Goal: Task Accomplishment & Management: Manage account settings

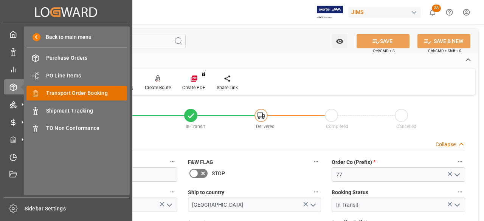
click at [75, 93] on span "Transport Order Booking" at bounding box center [86, 93] width 81 height 8
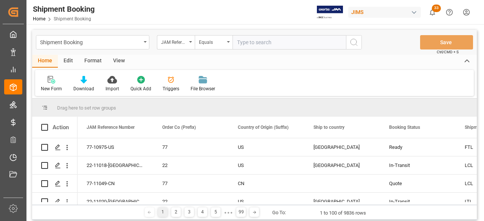
click at [243, 42] on input "text" at bounding box center [289, 42] width 113 height 14
type input "77-10975-US"
click at [362, 40] on div "Shipment Booking JAM Reference Number Equals 77-10975-US Save Ctrl/CMD + S" at bounding box center [254, 42] width 445 height 25
click at [357, 43] on icon "search button" at bounding box center [353, 42] width 9 height 9
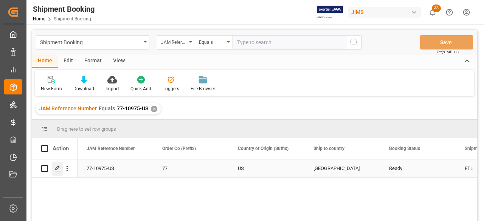
click at [57, 171] on icon "Press SPACE to select this row." at bounding box center [58, 169] width 6 height 6
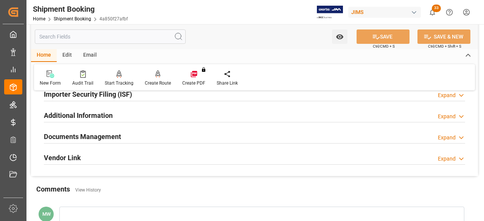
scroll to position [265, 0]
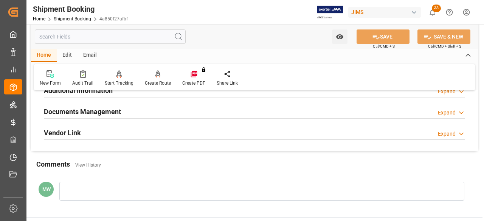
click at [77, 110] on h2 "Documents Management" at bounding box center [82, 112] width 77 height 10
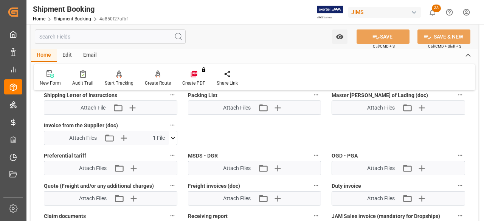
scroll to position [454, 0]
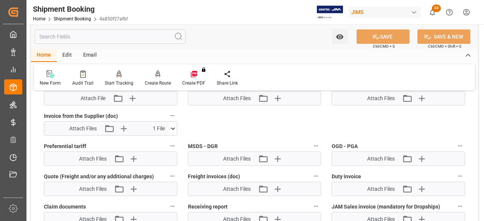
click at [173, 125] on icon at bounding box center [173, 129] width 8 height 8
click at [152, 141] on icon at bounding box center [153, 143] width 8 height 8
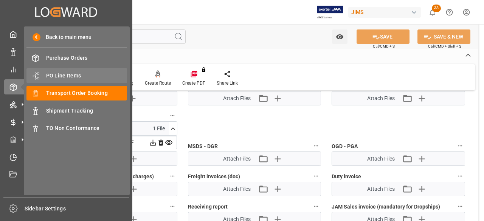
click at [66, 77] on span "PO Line Items" at bounding box center [86, 76] width 81 height 8
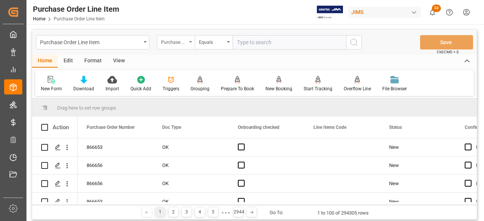
click at [190, 39] on div "Purchase Order Number" at bounding box center [176, 42] width 38 height 14
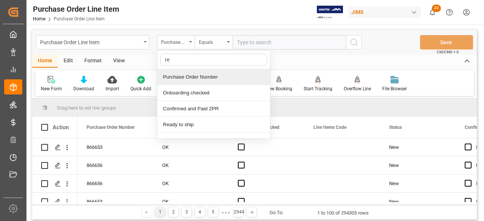
type input "ref"
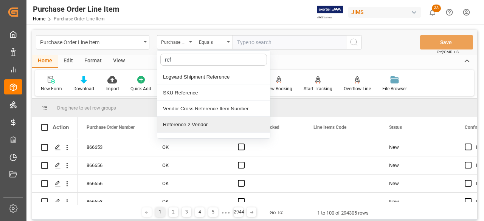
click at [185, 127] on div "Reference 2 Vendor" at bounding box center [213, 125] width 113 height 16
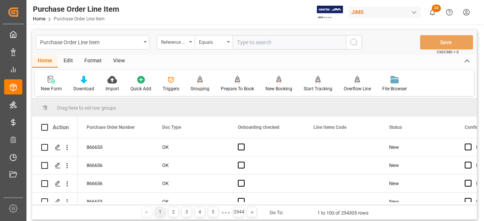
click at [234, 43] on input "text" at bounding box center [289, 42] width 113 height 14
paste input "77-10975-US"
type input "77-10975-US"
click at [352, 42] on icon "search button" at bounding box center [353, 42] width 9 height 9
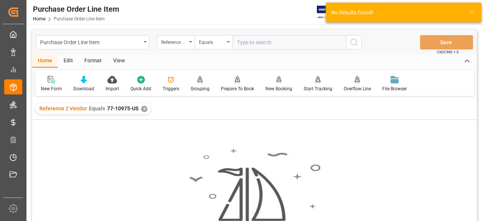
click at [142, 111] on div "✕" at bounding box center [144, 109] width 6 height 6
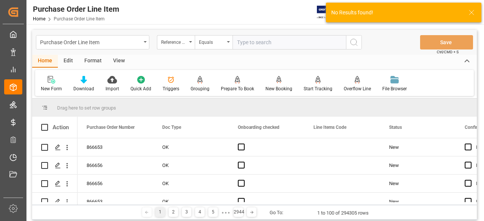
click at [239, 44] on input "text" at bounding box center [289, 42] width 113 height 14
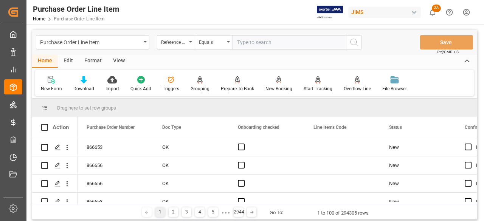
paste input "77-10975-US"
drag, startPoint x: 239, startPoint y: 44, endPoint x: 235, endPoint y: 41, distance: 4.6
click at [235, 41] on input "77-10975-US" at bounding box center [289, 42] width 113 height 14
click at [237, 40] on input "77-10975-US" at bounding box center [289, 42] width 113 height 14
type input "77-10975-US"
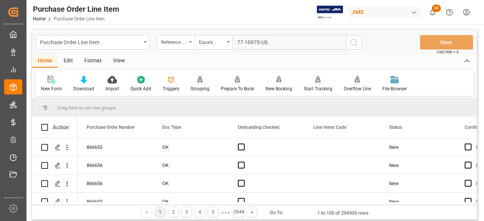
click at [355, 43] on icon "search button" at bounding box center [353, 42] width 9 height 9
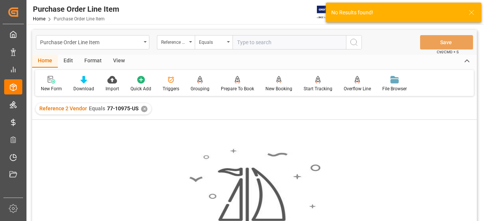
click at [141, 109] on div "✕" at bounding box center [144, 109] width 6 height 6
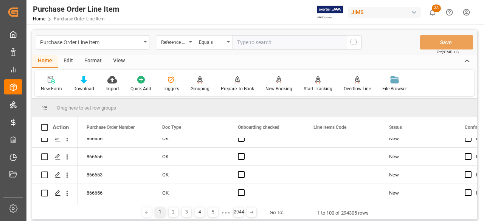
scroll to position [38, 0]
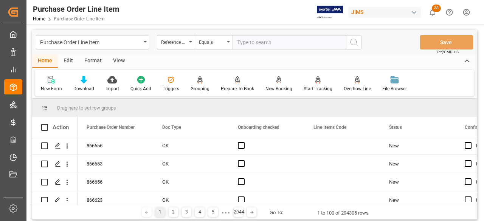
click at [246, 42] on input "text" at bounding box center [289, 42] width 113 height 14
paste input "77-10975-US"
click at [237, 41] on input "77-10975-US" at bounding box center [289, 42] width 113 height 14
drag, startPoint x: 245, startPoint y: 41, endPoint x: 306, endPoint y: 47, distance: 61.6
click at [305, 47] on input "77-10975-US" at bounding box center [289, 42] width 113 height 14
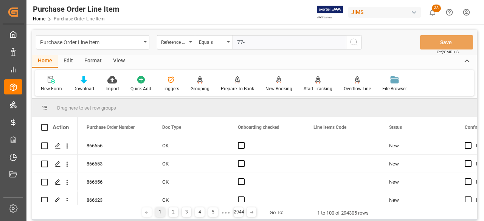
drag, startPoint x: 265, startPoint y: 45, endPoint x: 188, endPoint y: 34, distance: 77.3
click at [188, 34] on div "Purchase Order Line Item Reference 2 Vendor Equals 77- Save Ctrl/CMD + S" at bounding box center [254, 42] width 445 height 25
paste input "10975-US"
click at [237, 40] on input "77-10975-US" at bounding box center [289, 42] width 113 height 14
type input "77-10975-US"
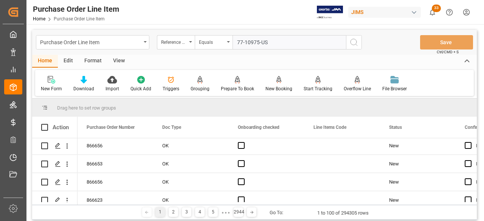
click at [352, 43] on icon "search button" at bounding box center [353, 42] width 9 height 9
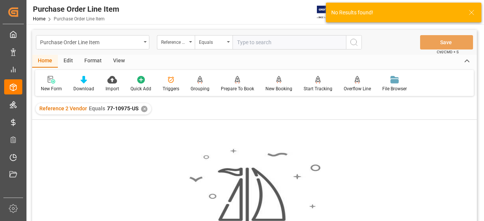
click at [141, 109] on div "✕" at bounding box center [144, 109] width 6 height 6
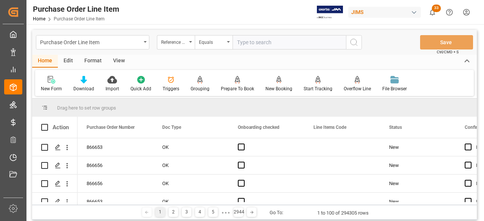
click at [240, 43] on input "text" at bounding box center [289, 42] width 113 height 14
paste input "Marshall US Inc."
type input "Marshall US Inc."
drag, startPoint x: 281, startPoint y: 43, endPoint x: 229, endPoint y: 41, distance: 51.8
click at [231, 41] on div "Reference 2 Vendor Equals Marshall US Inc." at bounding box center [259, 42] width 205 height 14
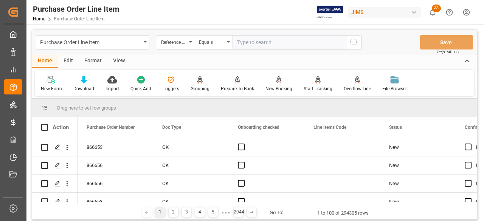
click at [236, 42] on input "text" at bounding box center [289, 42] width 113 height 14
paste input "77-10975-US"
click at [239, 41] on input "77-10975-US" at bounding box center [289, 42] width 113 height 14
click at [236, 42] on input "77-10975-US" at bounding box center [289, 42] width 113 height 14
type input "77-10975-US"
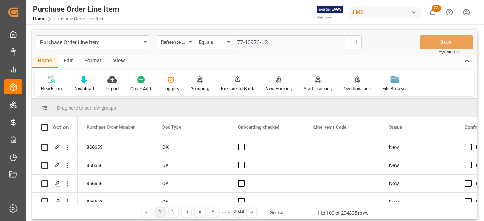
click at [355, 45] on icon "search button" at bounding box center [353, 42] width 9 height 9
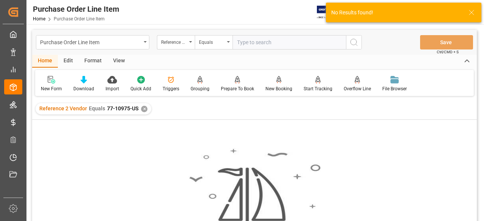
click at [144, 110] on div "✕" at bounding box center [144, 109] width 6 height 6
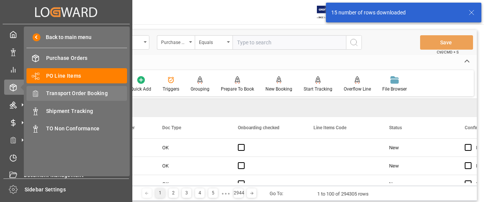
click at [73, 90] on span "Transport Order Booking" at bounding box center [86, 93] width 81 height 8
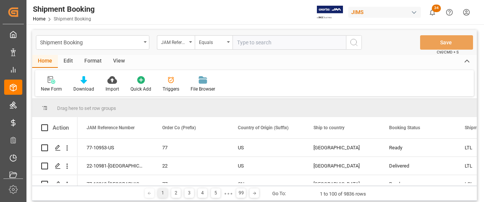
click at [248, 43] on input "text" at bounding box center [289, 42] width 113 height 14
paste input "77-10975-US"
type input "77-10975-US"
click at [353, 42] on icon "search button" at bounding box center [353, 42] width 9 height 9
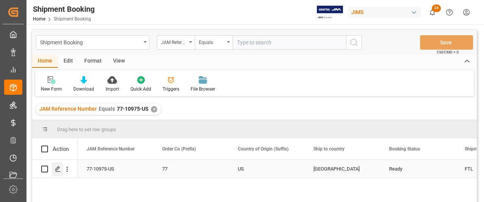
click at [58, 170] on icon "Press SPACE to select this row." at bounding box center [58, 169] width 6 height 6
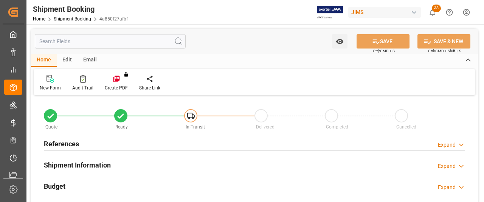
type input "1"
type input "[DATE] 00:00"
type input "[DATE]"
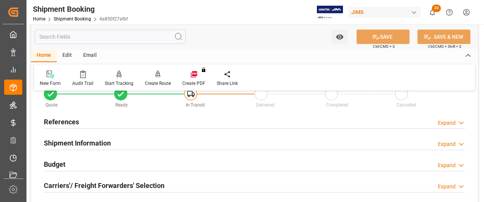
scroll to position [38, 0]
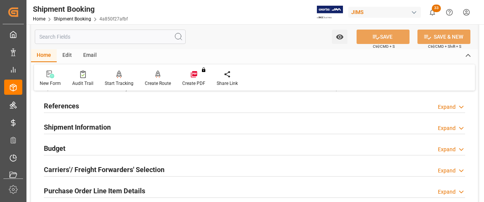
click at [58, 106] on h2 "References" at bounding box center [61, 106] width 35 height 10
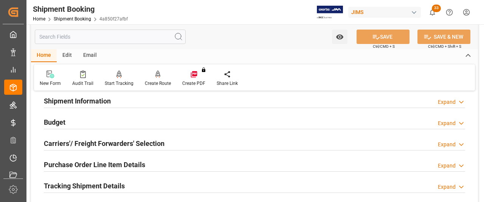
scroll to position [227, 0]
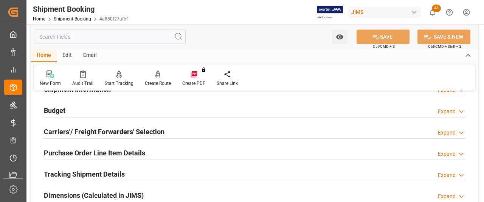
click at [96, 135] on h2 "Carriers'/ Freight Forwarders' Selection" at bounding box center [104, 131] width 121 height 10
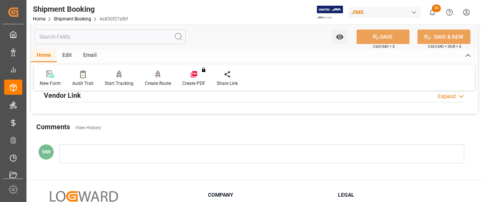
scroll to position [605, 0]
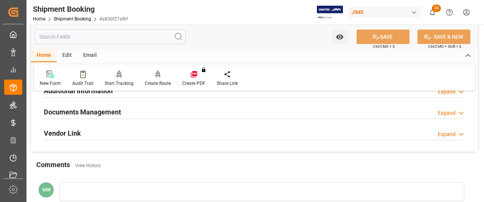
click at [92, 113] on h2 "Documents Management" at bounding box center [82, 112] width 77 height 10
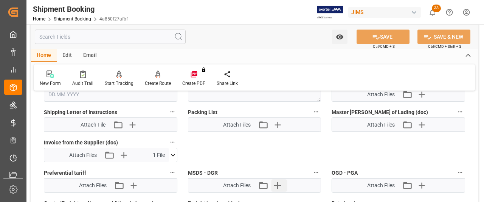
scroll to position [756, 0]
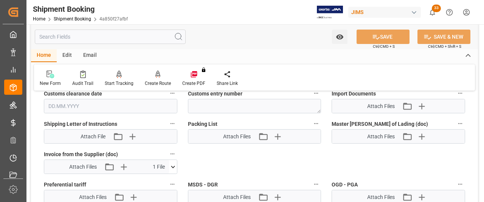
click at [174, 163] on icon at bounding box center [173, 167] width 8 height 8
click at [153, 179] on icon at bounding box center [153, 181] width 6 height 6
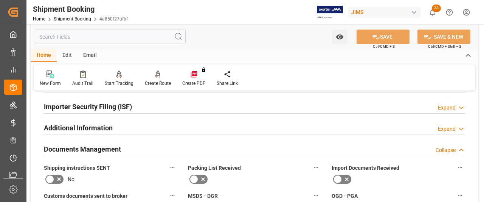
scroll to position [567, 0]
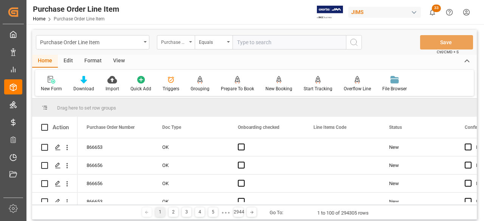
click at [189, 42] on icon "open menu" at bounding box center [190, 42] width 3 height 2
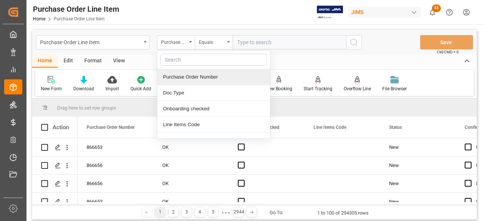
click at [179, 62] on input "text" at bounding box center [213, 60] width 107 height 12
type input "REF"
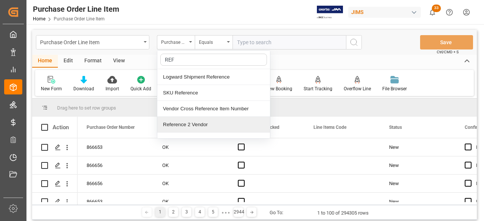
click at [180, 125] on div "Reference 2 Vendor" at bounding box center [213, 125] width 113 height 16
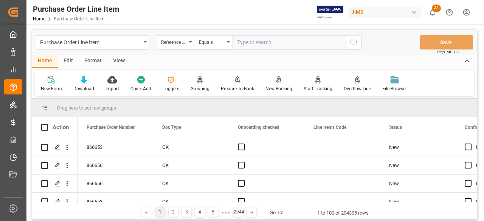
click at [239, 41] on input "text" at bounding box center [289, 42] width 113 height 14
paste input "77-10975-US"
type input "77-10975-US"
click at [352, 45] on circle "search button" at bounding box center [354, 42] width 6 height 6
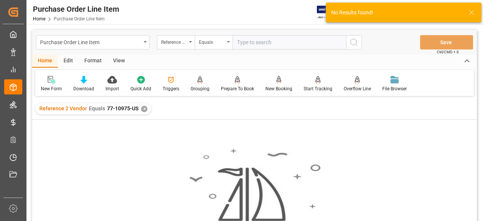
click at [141, 108] on div "✕" at bounding box center [144, 109] width 6 height 6
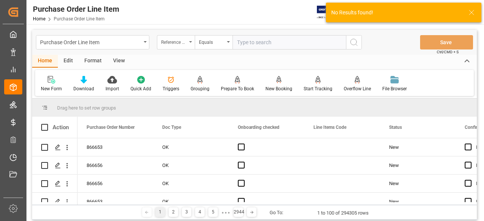
click at [187, 44] on div "Reference 2 Vendor" at bounding box center [176, 42] width 38 height 14
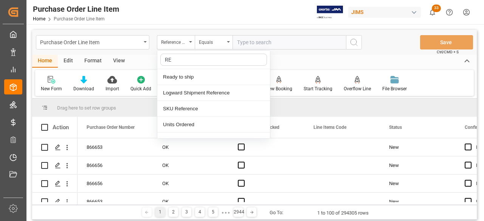
type input "REF"
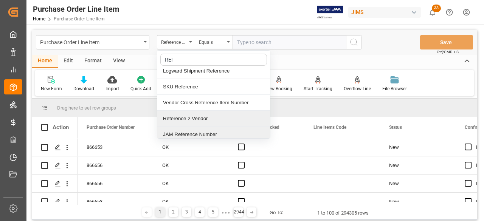
scroll to position [9, 0]
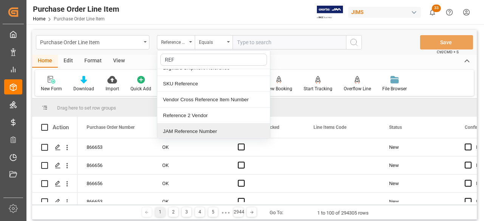
click at [176, 130] on div "JAM Reference Number" at bounding box center [213, 132] width 113 height 16
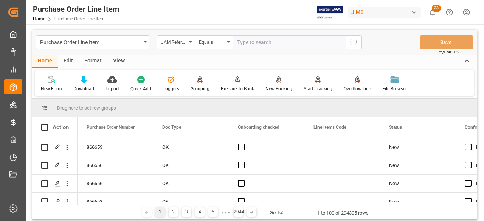
click at [238, 45] on input "text" at bounding box center [289, 42] width 113 height 14
paste input "77-10975-US"
type input "77-10975-US"
click at [356, 45] on icon "search button" at bounding box center [353, 42] width 9 height 9
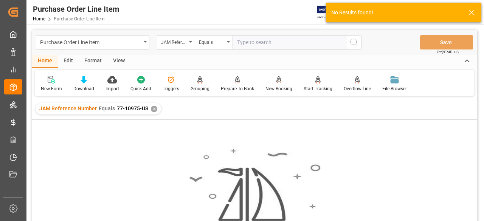
click at [151, 110] on div "✕" at bounding box center [154, 109] width 6 height 6
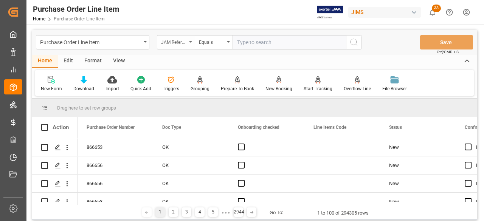
click at [191, 42] on icon "open menu" at bounding box center [190, 42] width 3 height 2
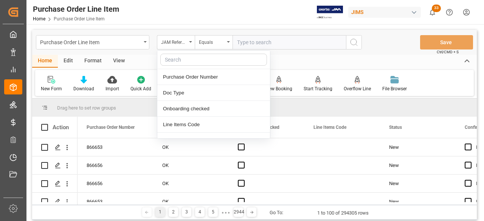
click at [169, 63] on input "text" at bounding box center [213, 60] width 107 height 12
type input "REF"
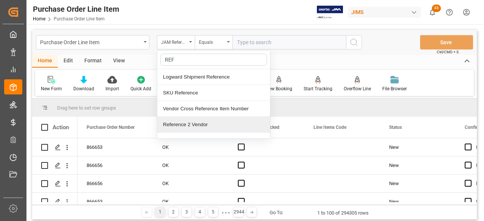
click at [170, 126] on div "Reference 2 Vendor" at bounding box center [213, 125] width 113 height 16
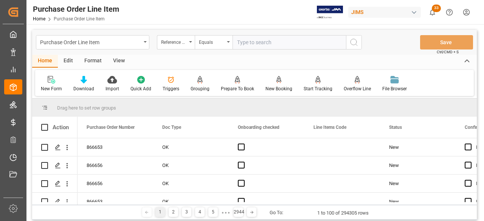
click at [237, 40] on input "text" at bounding box center [289, 42] width 113 height 14
paste input "77-10975-US"
click at [237, 40] on input "77-10975-US" at bounding box center [289, 42] width 113 height 14
type input "77-10975-US"
click at [356, 43] on icon "search button" at bounding box center [353, 42] width 9 height 9
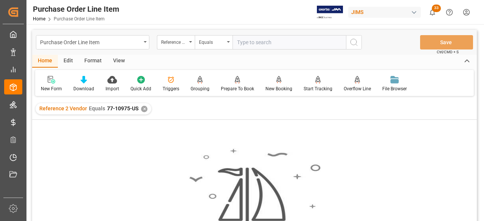
click at [143, 109] on div "✕" at bounding box center [144, 109] width 6 height 6
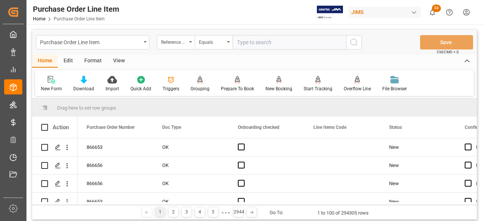
click at [239, 45] on input "text" at bounding box center [289, 42] width 113 height 14
paste input "77-10975-US"
type input "77-10975-US"
click at [351, 43] on icon "search button" at bounding box center [353, 42] width 9 height 9
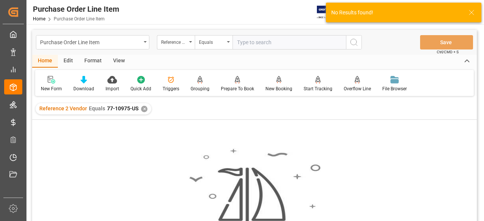
click at [143, 110] on div "✕" at bounding box center [144, 109] width 6 height 6
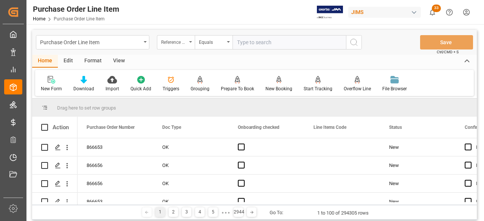
click at [189, 40] on div "Reference 2 Vendor" at bounding box center [176, 42] width 38 height 14
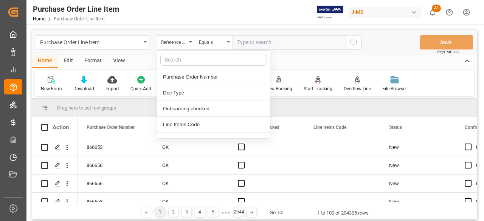
click at [169, 63] on input "text" at bounding box center [213, 60] width 107 height 12
type input "REF"
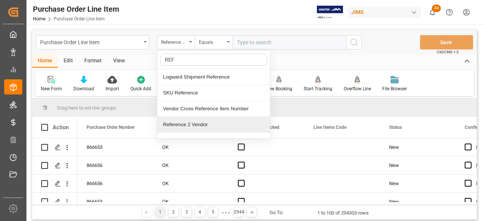
click at [177, 124] on div "Reference 2 Vendor" at bounding box center [213, 125] width 113 height 16
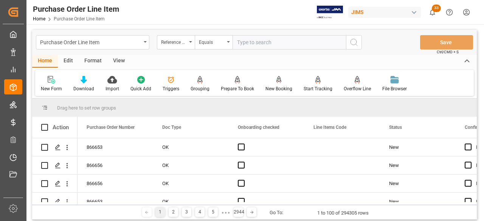
click at [237, 44] on input "text" at bounding box center [289, 42] width 113 height 14
paste input "77-10975-US"
click at [237, 42] on input "77-10975-US" at bounding box center [289, 42] width 113 height 14
type input "77-10975-US"
click at [356, 46] on icon "search button" at bounding box center [353, 42] width 9 height 9
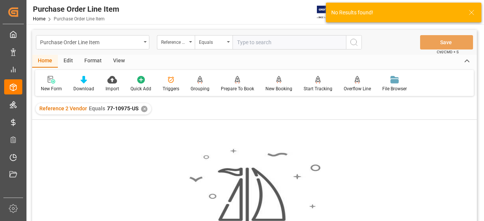
click at [139, 109] on div "Reference 2 Vendor Equals 77-10975-US ✕" at bounding box center [94, 108] width 116 height 11
click at [141, 110] on div "✕" at bounding box center [144, 109] width 6 height 6
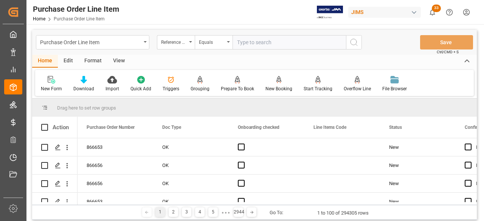
paste input "77-10975-US"
type input "77-10975-US"
click at [352, 42] on icon "search button" at bounding box center [353, 42] width 9 height 9
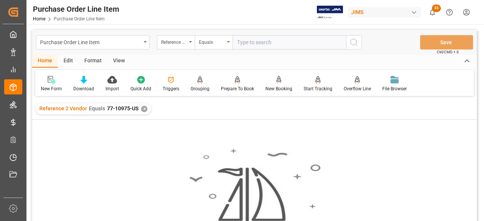
click at [141, 109] on div "✕" at bounding box center [144, 109] width 6 height 6
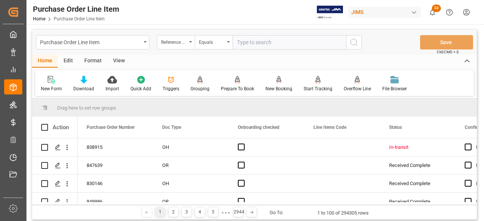
click at [241, 40] on input "text" at bounding box center [289, 42] width 113 height 14
paste input "77-10975-US"
type input "77-10975-US"
click at [354, 39] on icon "search button" at bounding box center [353, 42] width 9 height 9
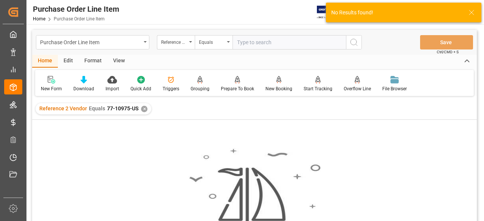
click at [141, 107] on div "✕" at bounding box center [144, 109] width 6 height 6
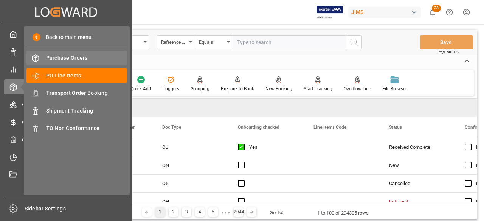
click at [57, 58] on span "Purchase Orders" at bounding box center [86, 58] width 81 height 8
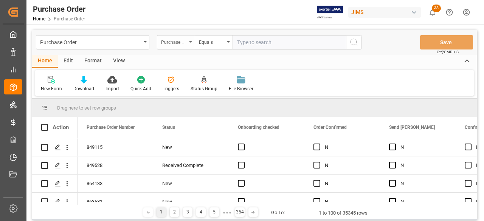
click at [191, 40] on div "Purchase Order Number" at bounding box center [176, 42] width 38 height 14
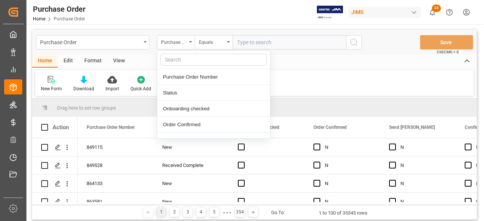
click at [169, 61] on input "text" at bounding box center [213, 60] width 107 height 12
type input "ref"
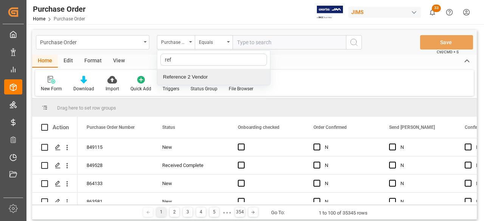
click at [175, 76] on div "Reference 2 Vendor" at bounding box center [213, 77] width 113 height 16
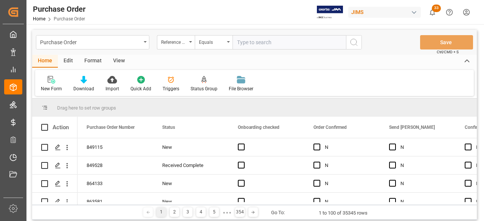
click at [236, 43] on input "text" at bounding box center [289, 42] width 113 height 14
paste input "77-10975-US"
type input "77-10975-US"
click at [355, 45] on icon "search button" at bounding box center [353, 42] width 9 height 9
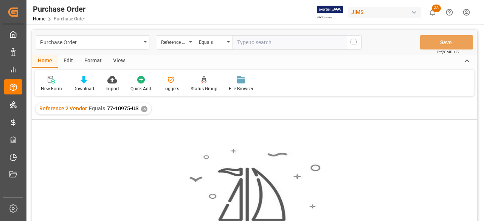
click at [143, 109] on div "✕" at bounding box center [144, 109] width 6 height 6
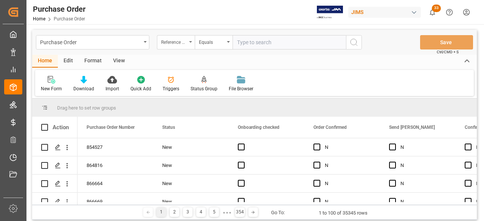
click at [191, 39] on div "Reference 2 Vendor" at bounding box center [176, 42] width 38 height 14
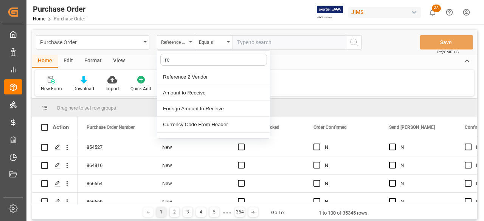
type input "ref"
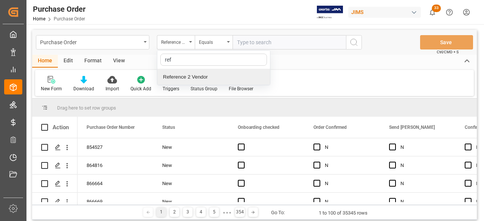
click at [181, 78] on div "Reference 2 Vendor" at bounding box center [213, 77] width 113 height 16
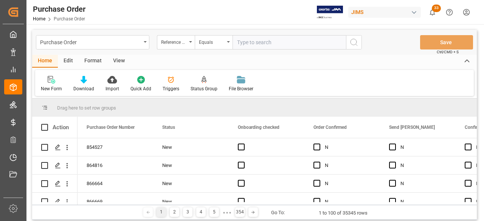
click at [238, 43] on input "text" at bounding box center [289, 42] width 113 height 14
paste input "77-10975-US"
click at [238, 42] on input "77-10975-US" at bounding box center [289, 42] width 113 height 14
click at [292, 45] on input "77-10975-US" at bounding box center [289, 42] width 113 height 14
type input "77-10975-US"
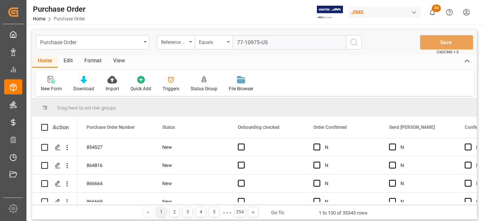
click at [356, 43] on icon "search button" at bounding box center [353, 42] width 9 height 9
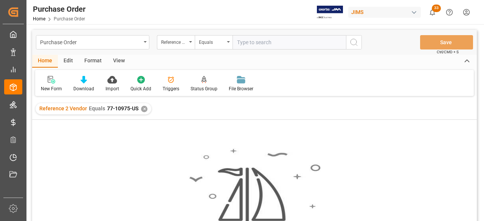
click at [144, 109] on div "✕" at bounding box center [144, 109] width 6 height 6
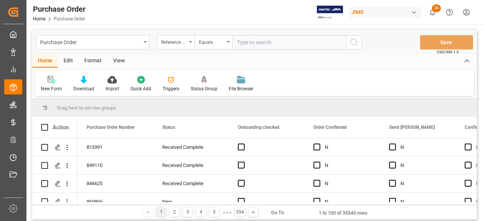
click at [238, 44] on input "text" at bounding box center [289, 42] width 113 height 14
paste input "77-10975-US"
click at [237, 42] on input "77-10975-US" at bounding box center [289, 42] width 113 height 14
type input "77-10975-US"
click at [354, 43] on icon "search button" at bounding box center [353, 42] width 9 height 9
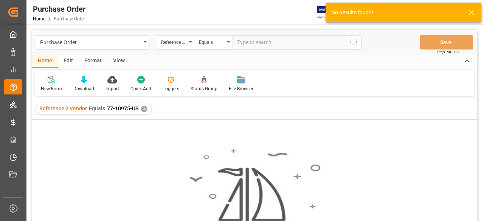
click at [143, 109] on div "✕" at bounding box center [144, 109] width 6 height 6
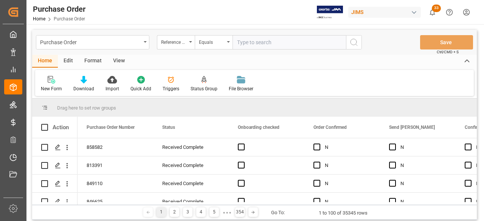
click at [238, 43] on input "text" at bounding box center [289, 42] width 113 height 14
paste input "77-10975-US"
type input "77-10975-US"
click at [358, 43] on icon "search button" at bounding box center [353, 42] width 9 height 9
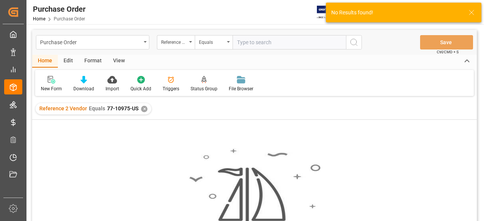
click at [141, 110] on div "✕" at bounding box center [144, 109] width 6 height 6
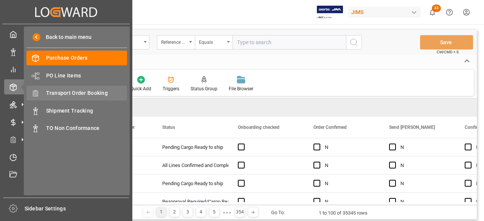
click at [73, 93] on span "Transport Order Booking" at bounding box center [86, 93] width 81 height 8
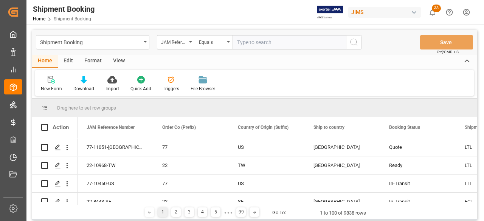
click at [244, 42] on input "text" at bounding box center [289, 42] width 113 height 14
paste input "77-10645-US"
type input "77-10645-US"
click at [353, 45] on circle "search button" at bounding box center [354, 42] width 6 height 6
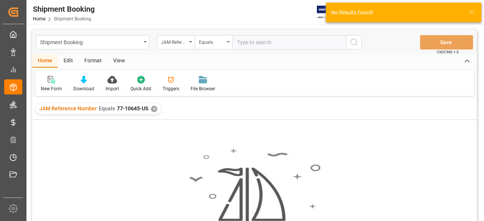
click at [151, 110] on div "JAM Reference Number Equals 77-10645-US ✕" at bounding box center [99, 108] width 126 height 11
click at [154, 110] on div "✕" at bounding box center [154, 109] width 6 height 6
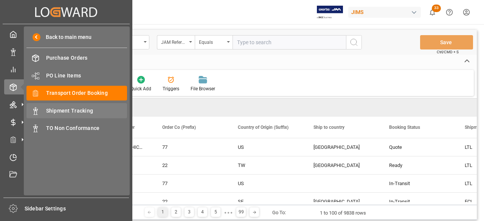
click at [62, 112] on span "Shipment Tracking" at bounding box center [86, 111] width 81 height 8
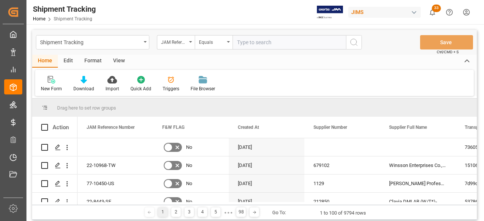
paste input "77-10645-US"
type input "77-10645-US"
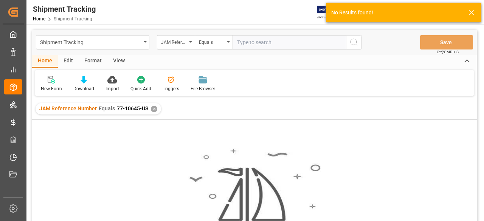
click at [154, 110] on div "✕" at bounding box center [154, 109] width 6 height 6
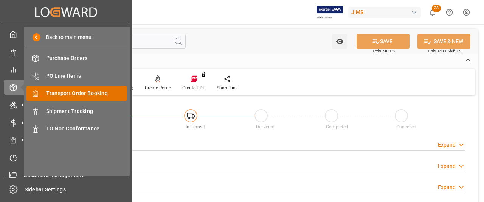
click at [78, 98] on div "Transport Order Booking Transport Order Booking" at bounding box center [76, 93] width 101 height 15
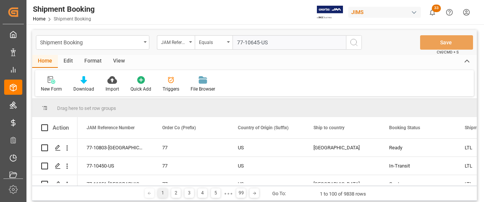
type input "77-10645-US"
click at [356, 43] on icon "search button" at bounding box center [353, 42] width 9 height 9
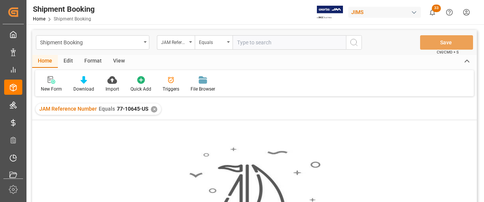
click at [155, 111] on div "✕" at bounding box center [154, 109] width 6 height 6
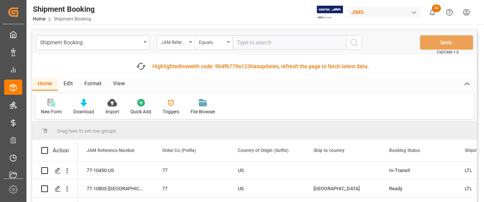
paste input "77-10645-US"
type input "77-10645-US"
click at [354, 43] on icon "search button" at bounding box center [353, 42] width 9 height 9
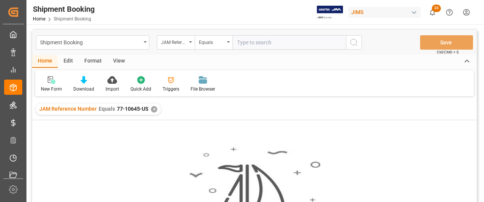
click at [154, 108] on div "✕" at bounding box center [154, 109] width 6 height 6
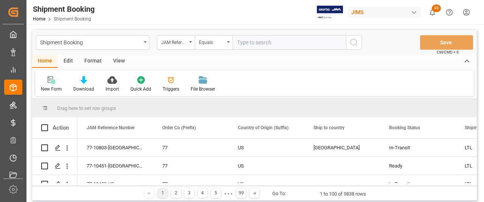
paste input "77-10975-US"
type input "77-10975-US"
click at [354, 42] on icon "search button" at bounding box center [353, 42] width 9 height 9
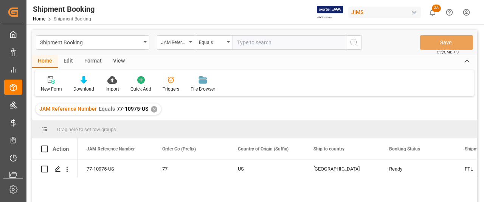
click at [154, 110] on div "✕" at bounding box center [154, 109] width 6 height 6
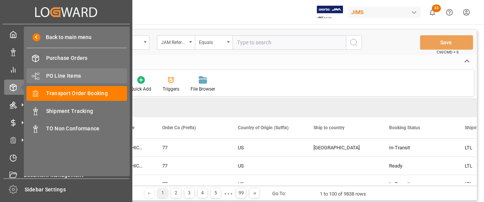
click at [71, 78] on span "PO Line Items" at bounding box center [86, 76] width 81 height 8
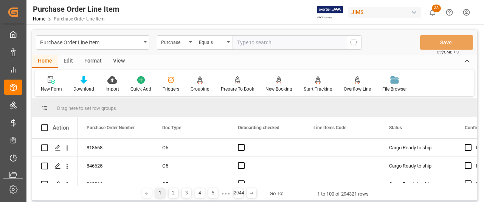
paste input "77-10975-US"
type input "77-10975-US"
click at [352, 44] on icon "search button" at bounding box center [353, 42] width 9 height 9
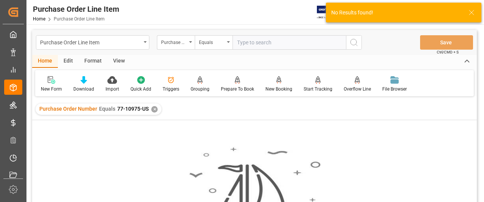
click at [155, 109] on div "✕" at bounding box center [154, 109] width 6 height 6
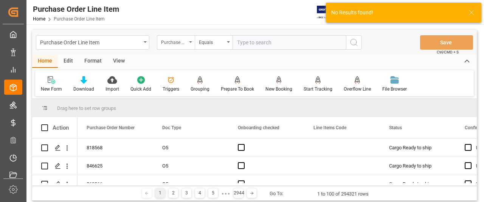
click at [192, 42] on div "Purchase Order Number" at bounding box center [176, 42] width 38 height 14
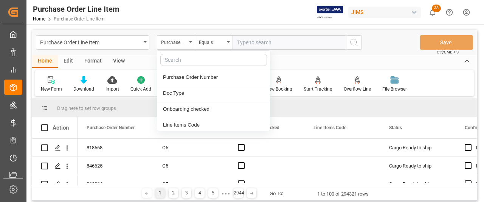
click at [172, 60] on input "text" at bounding box center [213, 60] width 107 height 12
type input "ref"
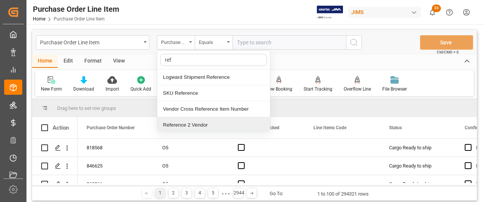
click at [173, 122] on div "Reference 2 Vendor" at bounding box center [213, 125] width 113 height 16
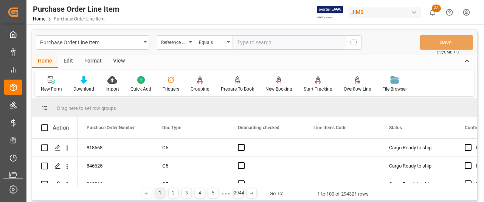
click at [355, 41] on icon "search button" at bounding box center [353, 42] width 9 height 9
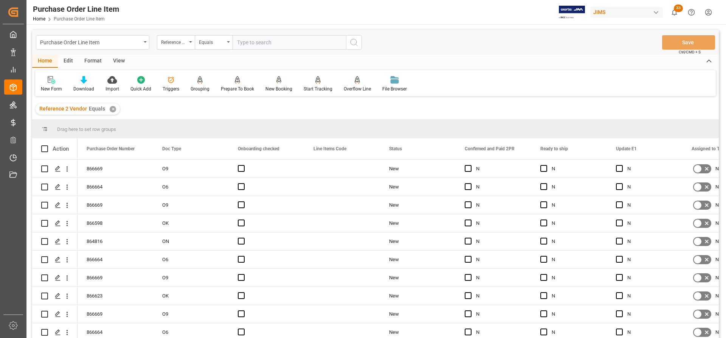
click at [116, 61] on div "View" at bounding box center [118, 61] width 23 height 13
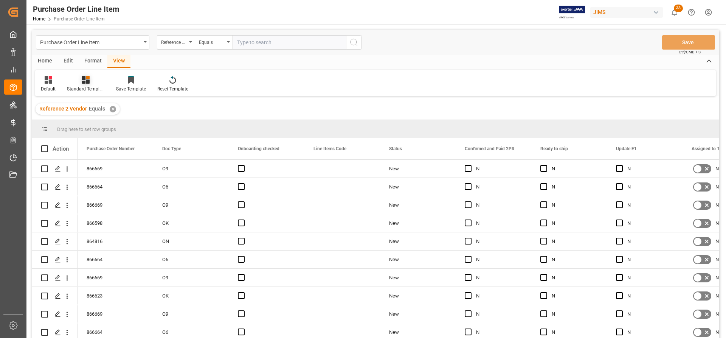
click at [87, 86] on div "Standard Templates" at bounding box center [86, 88] width 38 height 7
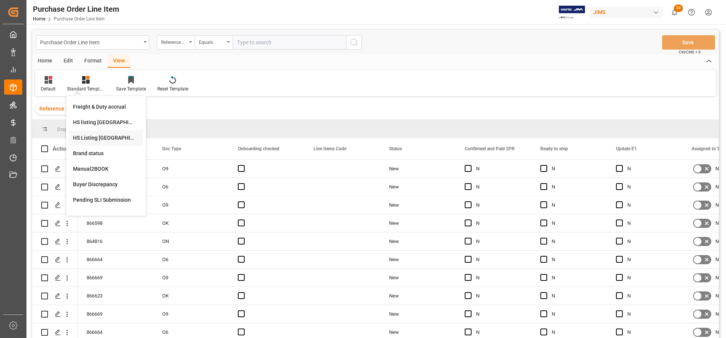
click at [87, 137] on div "HS Listing CANADA" at bounding box center [106, 138] width 66 height 8
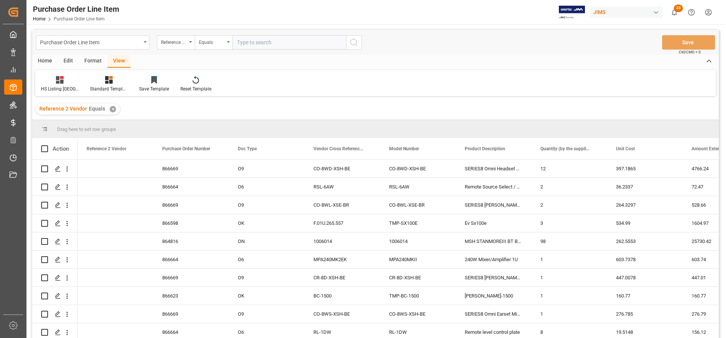
click at [43, 62] on div "Home" at bounding box center [45, 61] width 26 height 13
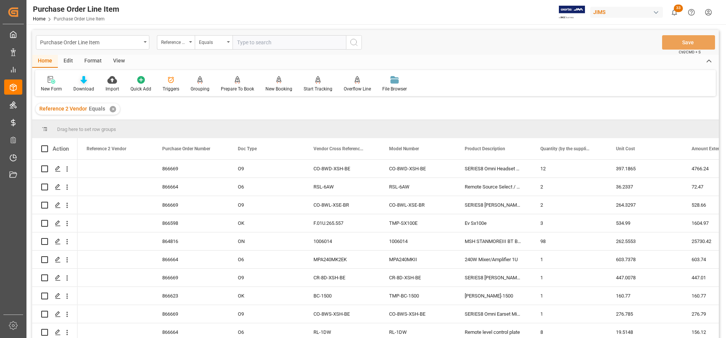
click at [81, 87] on div "Download" at bounding box center [83, 88] width 21 height 7
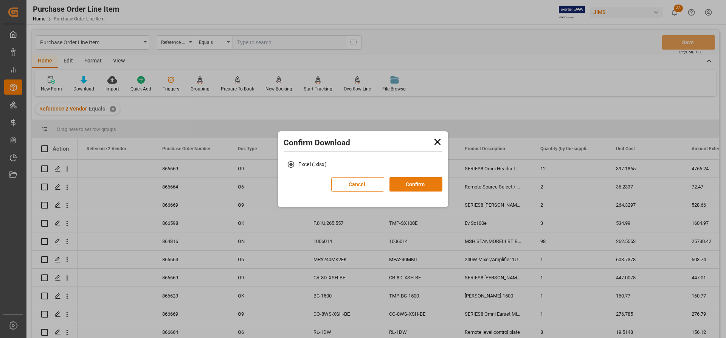
click at [418, 182] on button "Confirm" at bounding box center [416, 184] width 53 height 14
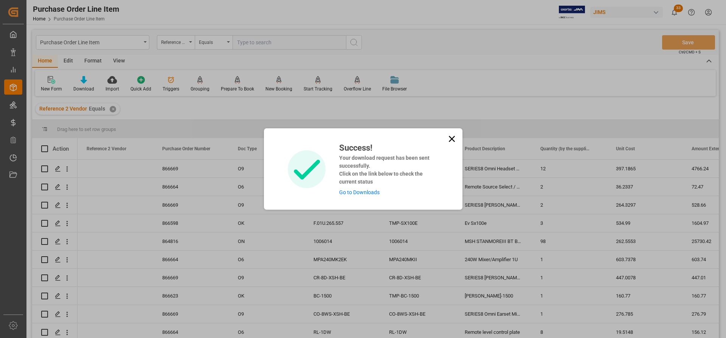
click at [358, 197] on div "Success! Your download request has been sent successfully. Click on the link be…" at bounding box center [363, 168] width 199 height 81
click at [361, 190] on link "Go to Downloads" at bounding box center [359, 192] width 40 height 6
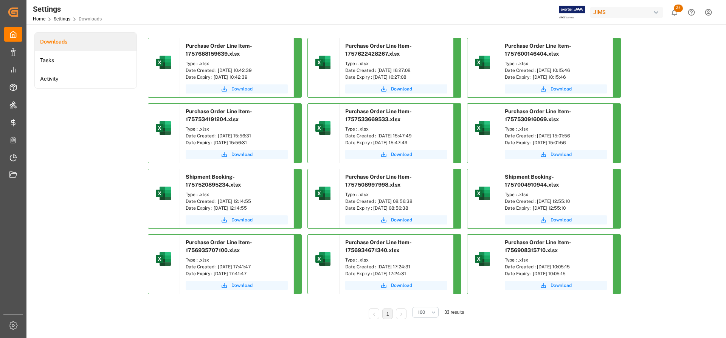
click at [242, 87] on span "Download" at bounding box center [241, 88] width 21 height 7
click at [241, 90] on span "Download" at bounding box center [241, 88] width 21 height 7
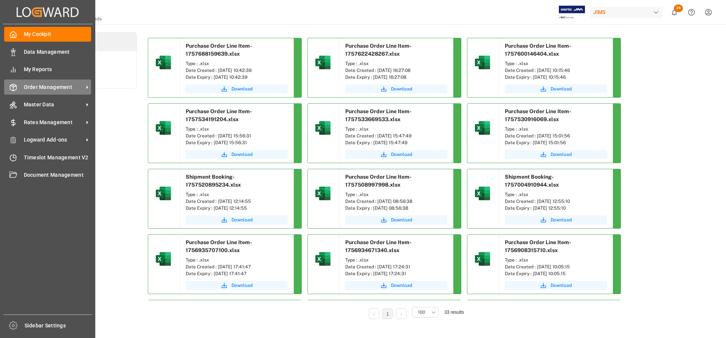
click at [43, 89] on span "Order Management" at bounding box center [54, 87] width 60 height 8
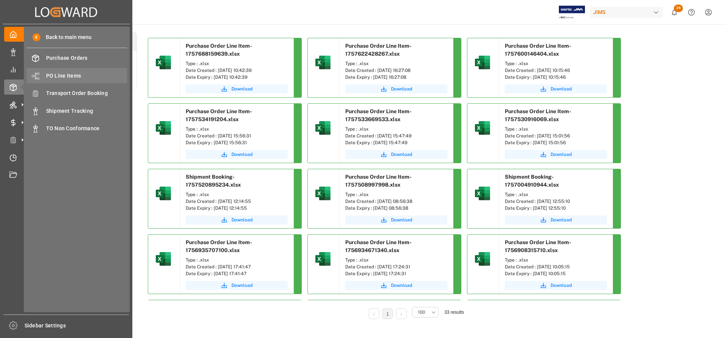
click at [71, 73] on span "PO Line Items" at bounding box center [86, 76] width 81 height 8
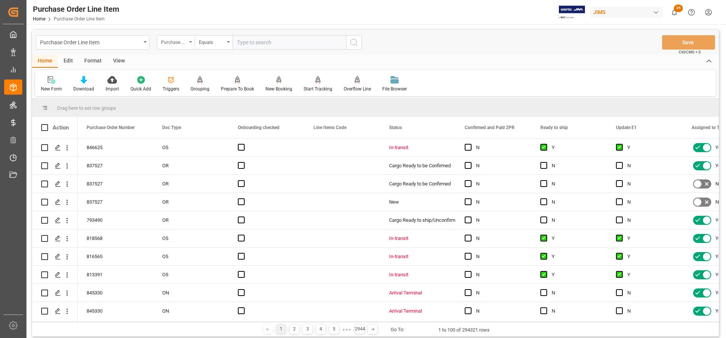
click at [188, 40] on div "Purchase Order Number" at bounding box center [176, 42] width 38 height 14
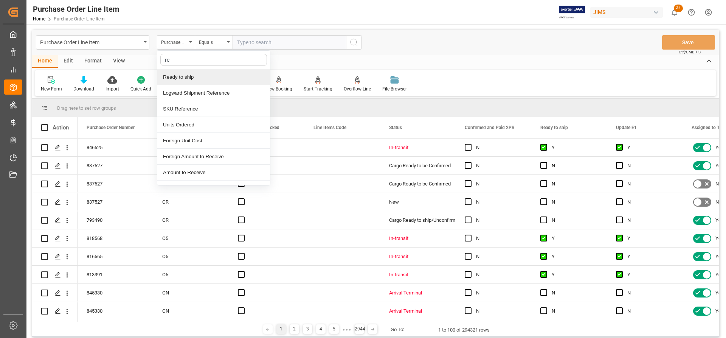
type input "ref"
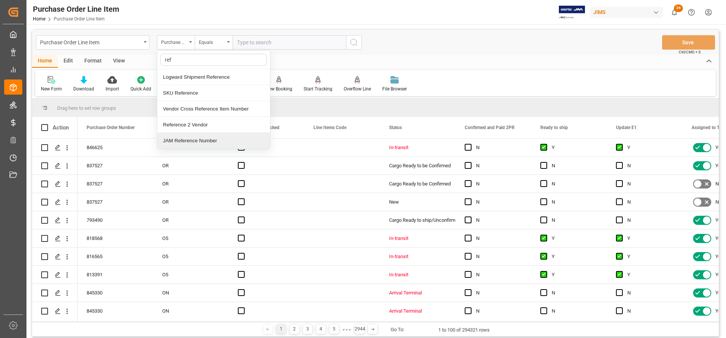
click at [180, 142] on div "JAM Reference Number" at bounding box center [213, 141] width 113 height 16
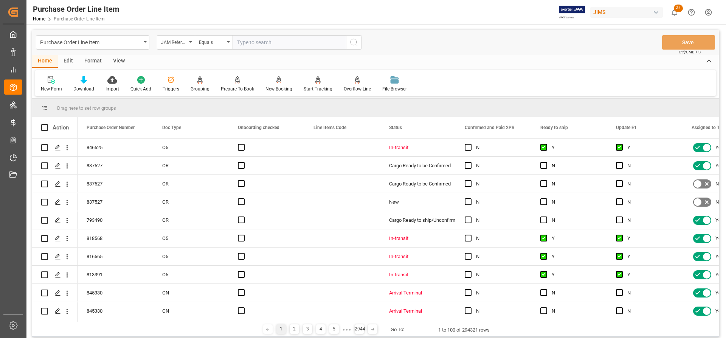
click at [234, 41] on input "text" at bounding box center [289, 42] width 113 height 14
paste input "77-10975-US"
type input "77-10975-US"
click at [358, 46] on icon "search button" at bounding box center [353, 42] width 9 height 9
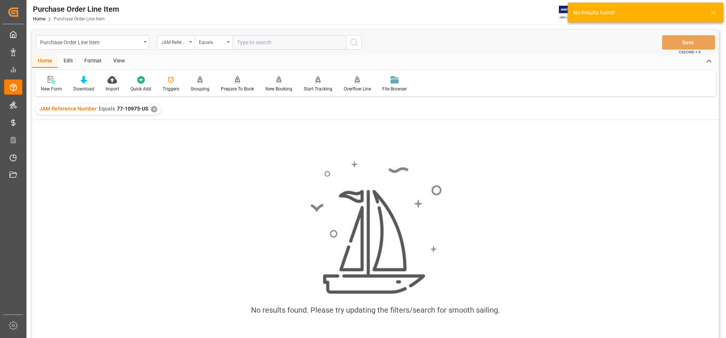
click at [154, 110] on div "✕" at bounding box center [154, 109] width 6 height 6
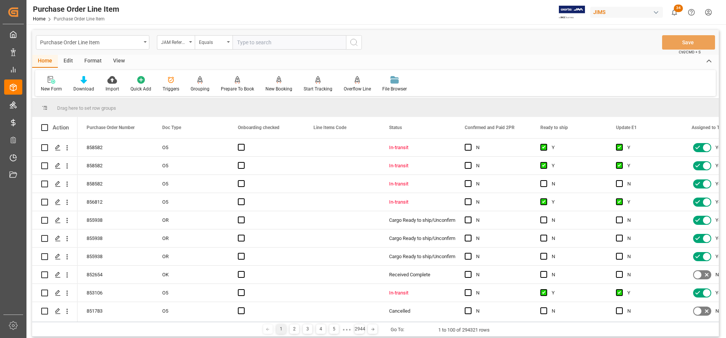
click at [189, 43] on div "JAM Reference Number" at bounding box center [176, 42] width 38 height 14
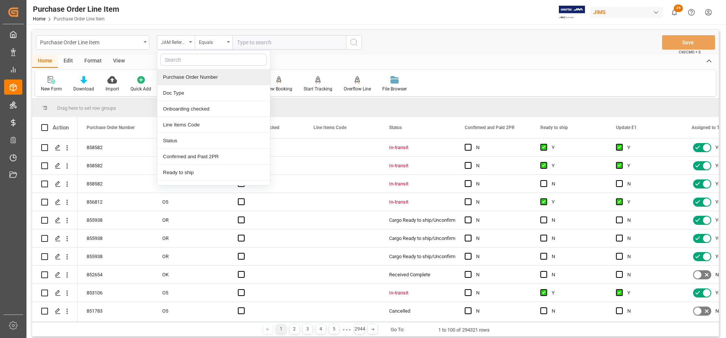
click at [169, 61] on input "text" at bounding box center [213, 60] width 107 height 12
type input "ref"
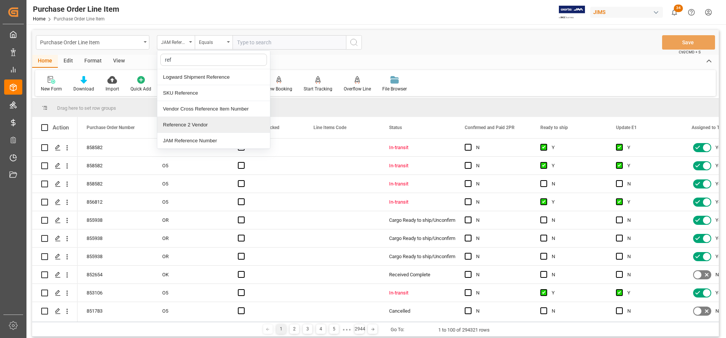
click at [182, 124] on div "Reference 2 Vendor" at bounding box center [213, 125] width 113 height 16
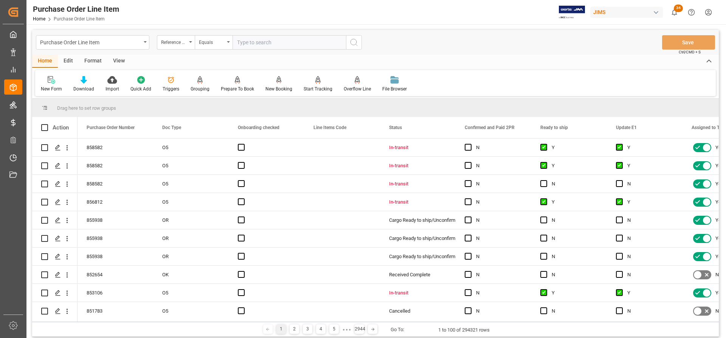
click at [238, 45] on input "text" at bounding box center [289, 42] width 113 height 14
paste input "77-10975-US"
type input "77-10975-US"
click at [354, 42] on icon "search button" at bounding box center [353, 42] width 9 height 9
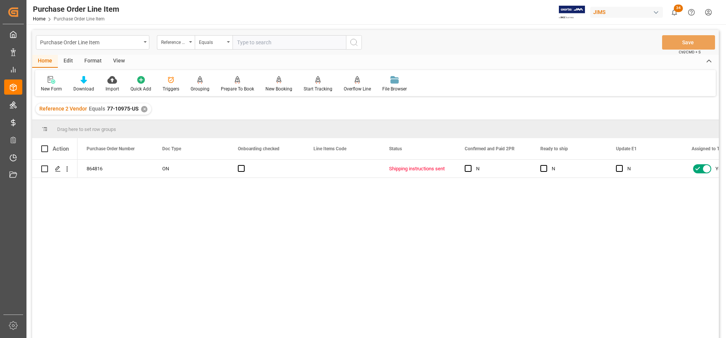
click at [119, 59] on div "View" at bounding box center [118, 61] width 23 height 13
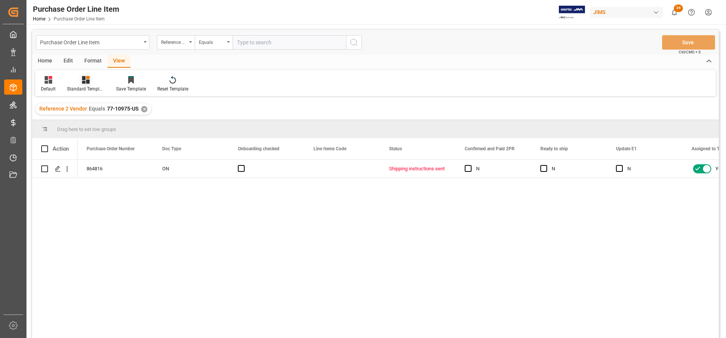
click at [82, 86] on div "Standard Templates" at bounding box center [86, 88] width 38 height 7
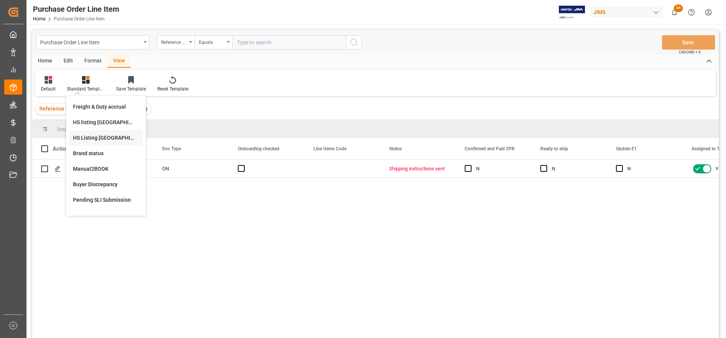
click at [85, 138] on div "HS Listing CANADA" at bounding box center [106, 138] width 66 height 8
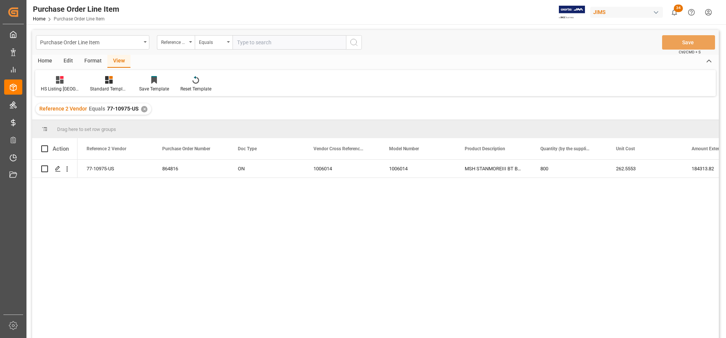
click at [47, 61] on div "Home" at bounding box center [45, 61] width 26 height 13
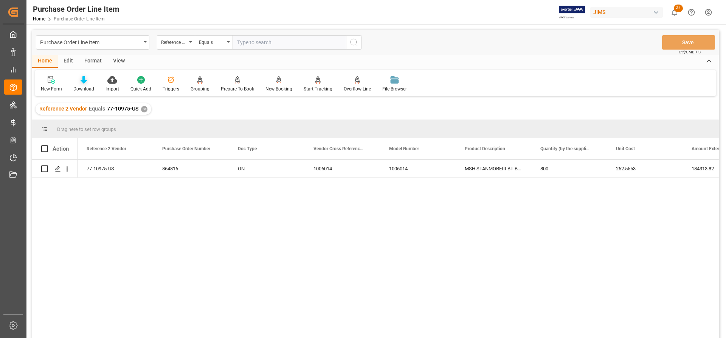
click at [87, 85] on div "Download" at bounding box center [83, 88] width 21 height 7
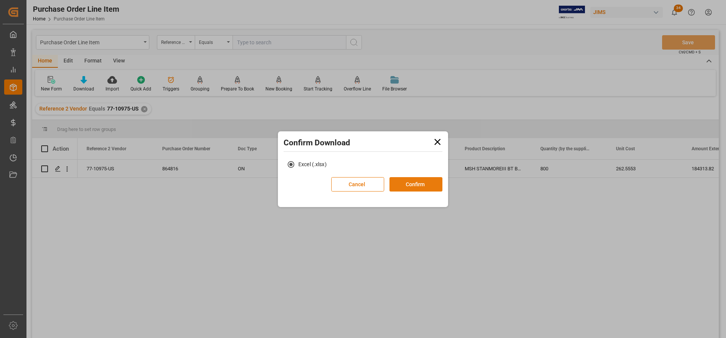
click at [411, 185] on button "Confirm" at bounding box center [416, 184] width 53 height 14
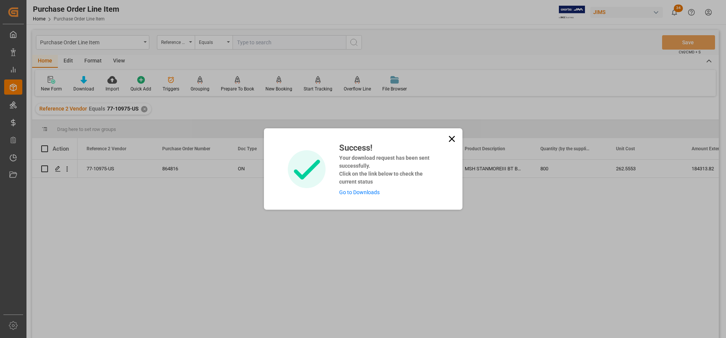
click at [356, 194] on link "Go to Downloads" at bounding box center [359, 192] width 40 height 6
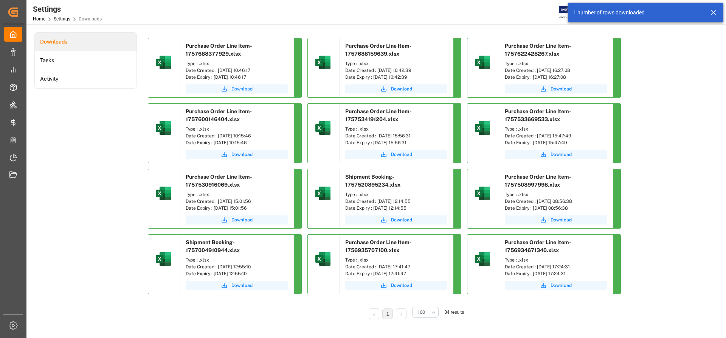
click at [244, 88] on span "Download" at bounding box center [241, 88] width 21 height 7
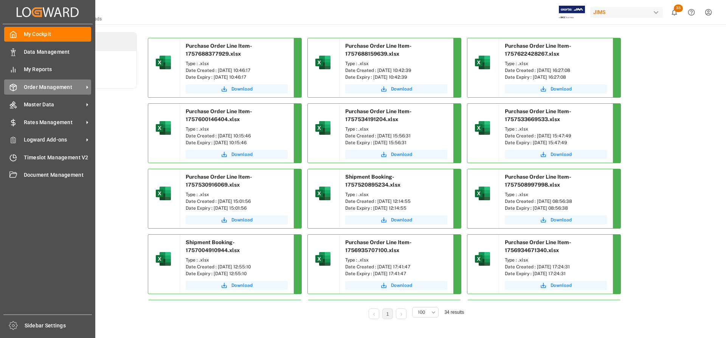
click at [63, 86] on span "Order Management" at bounding box center [54, 87] width 60 height 8
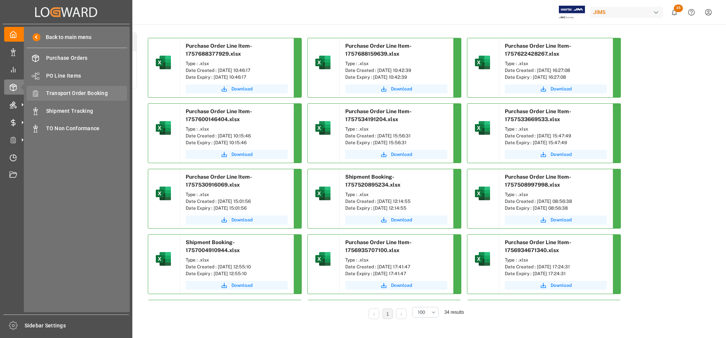
click at [73, 95] on span "Transport Order Booking" at bounding box center [86, 93] width 81 height 8
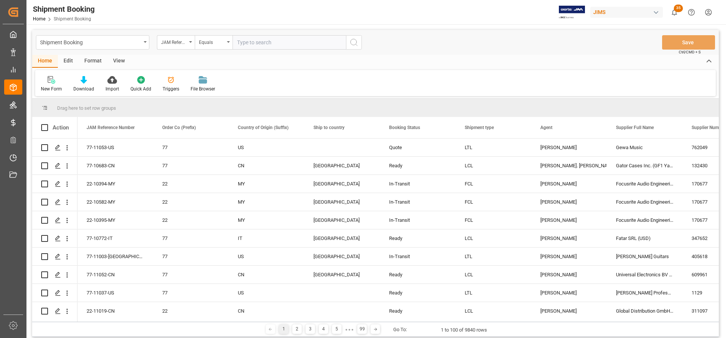
click at [249, 43] on input "text" at bounding box center [289, 42] width 113 height 14
type input "77-10975-US"
click at [353, 42] on icon "search button" at bounding box center [353, 42] width 9 height 9
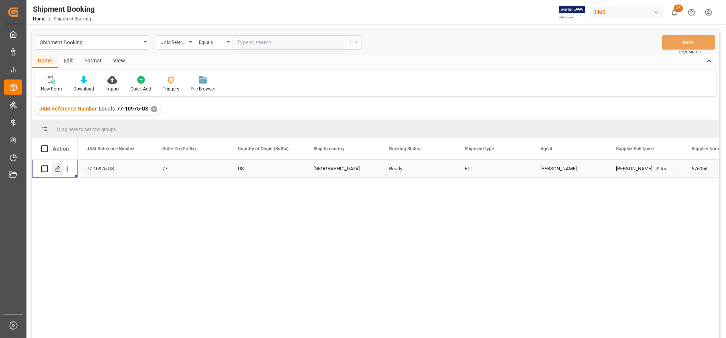
click at [57, 169] on polygon "Press SPACE to select this row." at bounding box center [58, 168] width 4 height 4
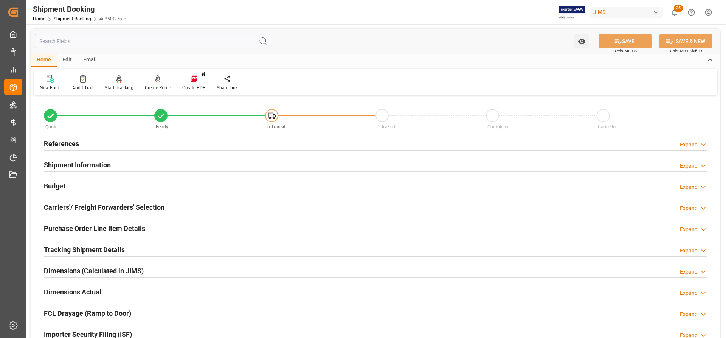
click at [75, 144] on h2 "References" at bounding box center [61, 143] width 35 height 10
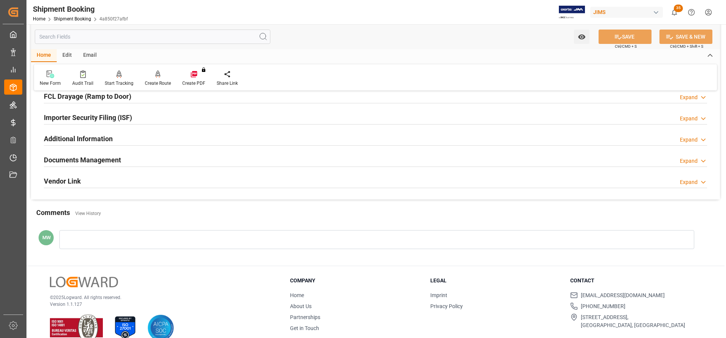
scroll to position [378, 0]
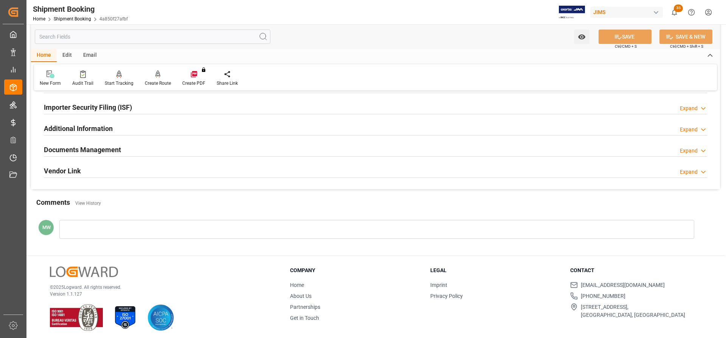
click at [96, 147] on h2 "Documents Management" at bounding box center [82, 149] width 77 height 10
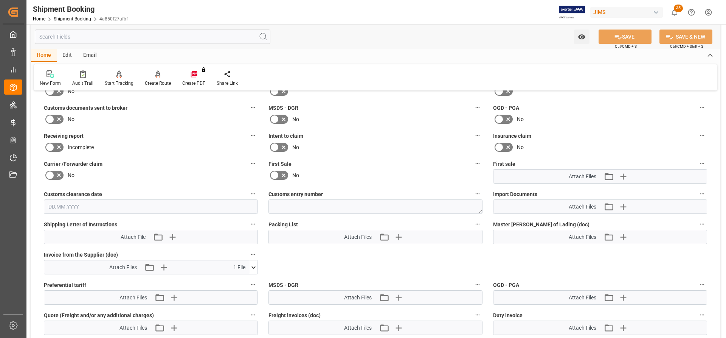
scroll to position [492, 0]
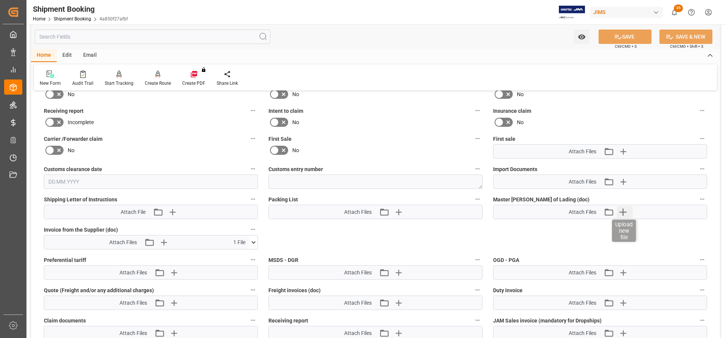
click at [622, 210] on icon "button" at bounding box center [623, 212] width 12 height 12
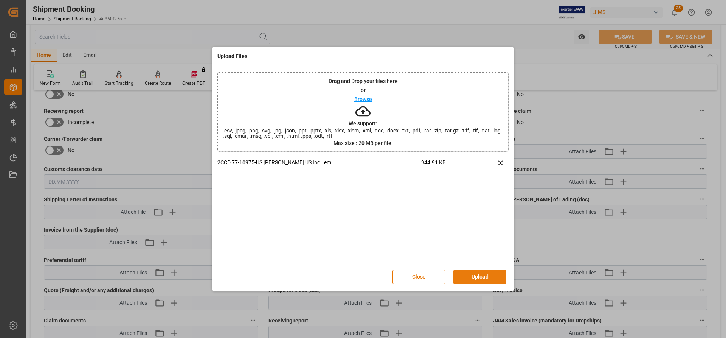
click at [466, 275] on button "Upload" at bounding box center [479, 277] width 53 height 14
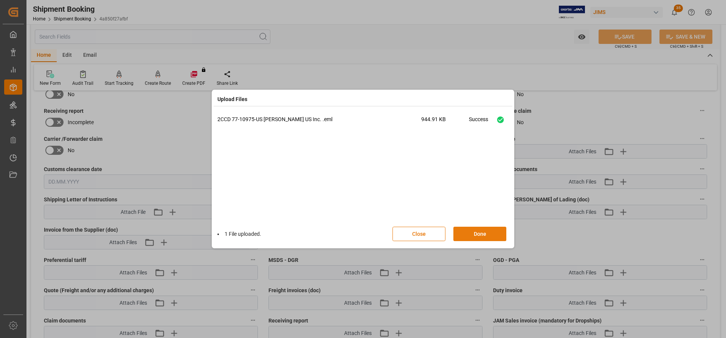
click at [472, 234] on button "Done" at bounding box center [479, 234] width 53 height 14
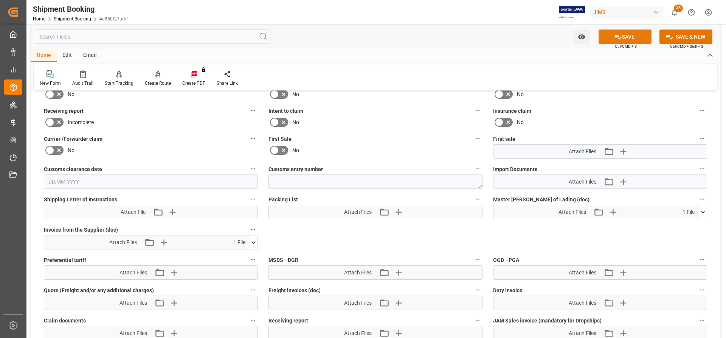
click at [632, 35] on button "SAVE" at bounding box center [625, 37] width 53 height 14
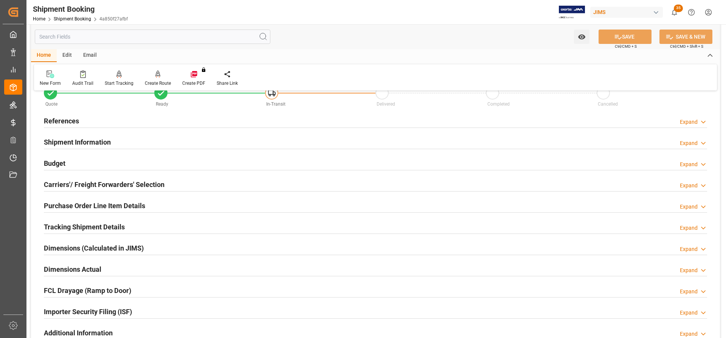
scroll to position [0, 0]
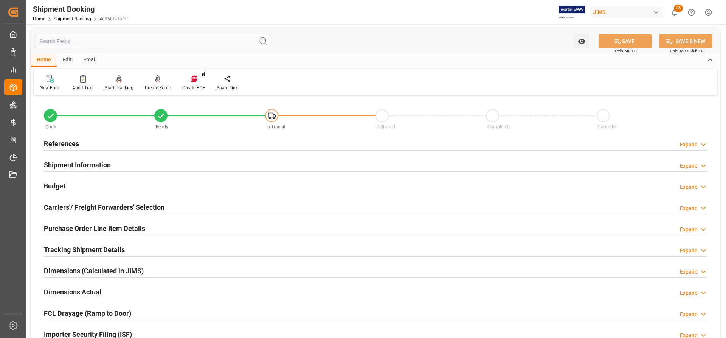
click at [55, 142] on h2 "References" at bounding box center [61, 143] width 35 height 10
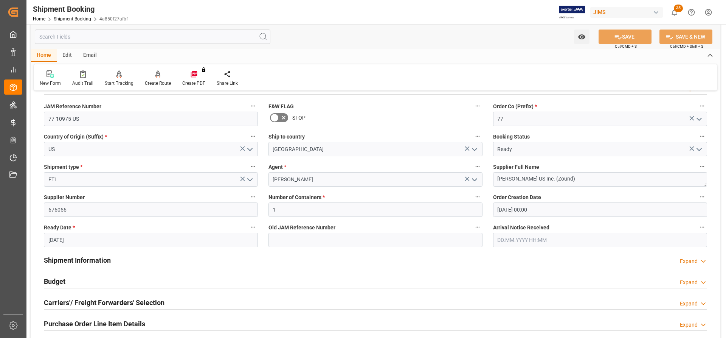
scroll to position [76, 0]
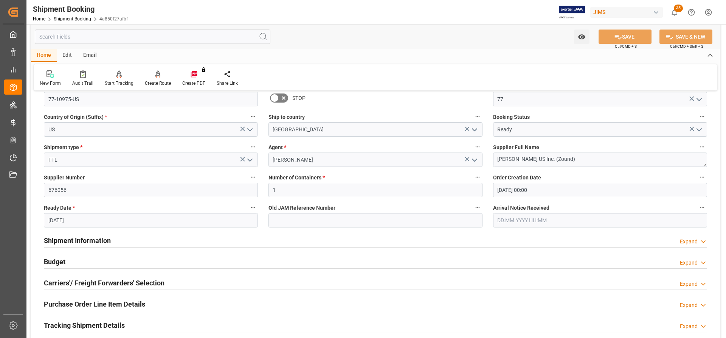
click at [79, 243] on h2 "Shipment Information" at bounding box center [77, 240] width 67 height 10
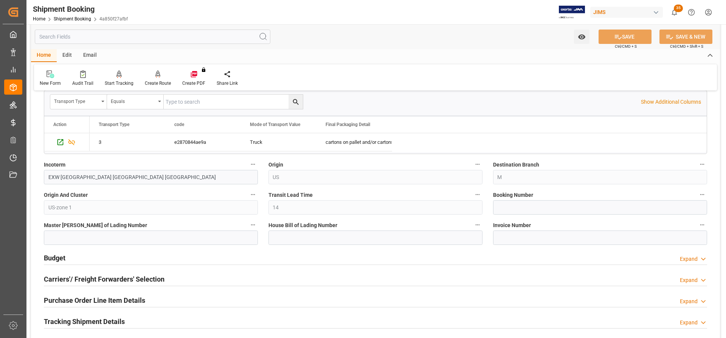
scroll to position [416, 0]
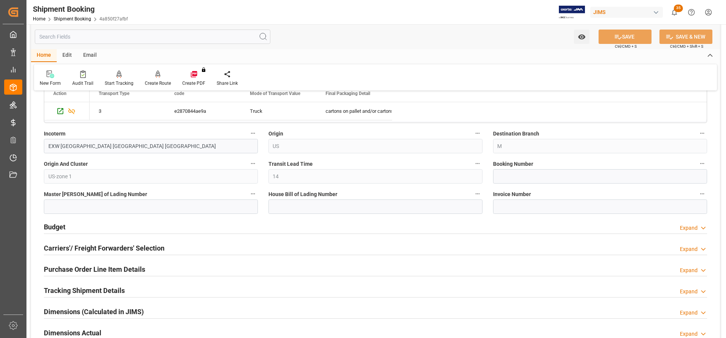
click at [54, 227] on h2 "Budget" at bounding box center [55, 227] width 22 height 10
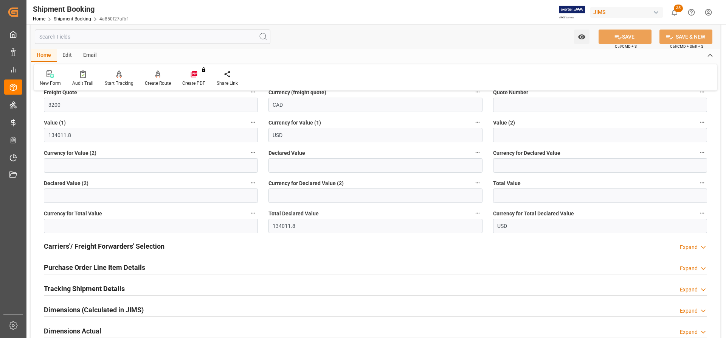
scroll to position [643, 0]
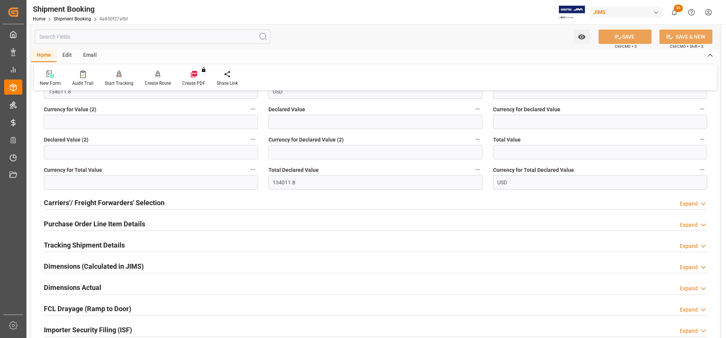
click at [82, 204] on h2 "Carriers'/ Freight Forwarders' Selection" at bounding box center [104, 202] width 121 height 10
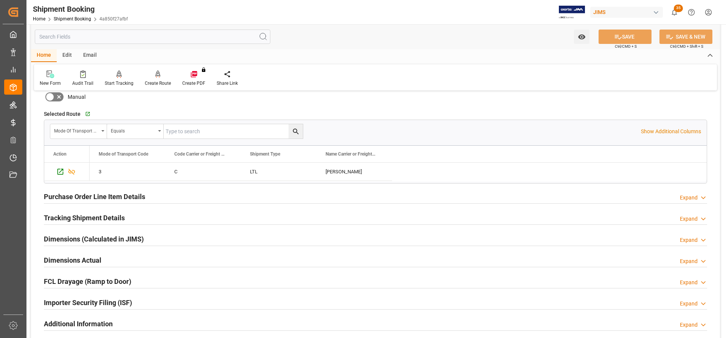
scroll to position [870, 0]
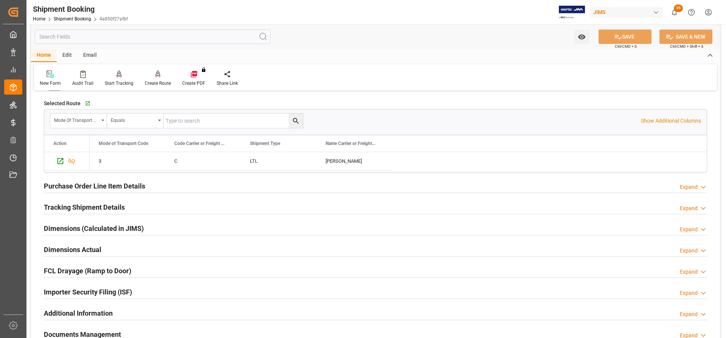
click at [65, 229] on h2 "Dimensions (Calculated in JIMS)" at bounding box center [94, 228] width 100 height 10
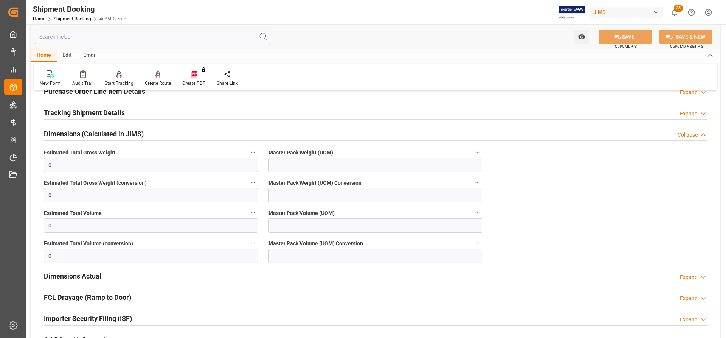
scroll to position [983, 0]
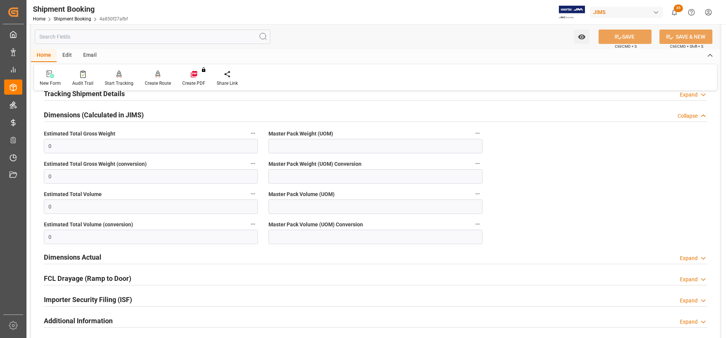
click at [67, 256] on h2 "Dimensions Actual" at bounding box center [72, 257] width 57 height 10
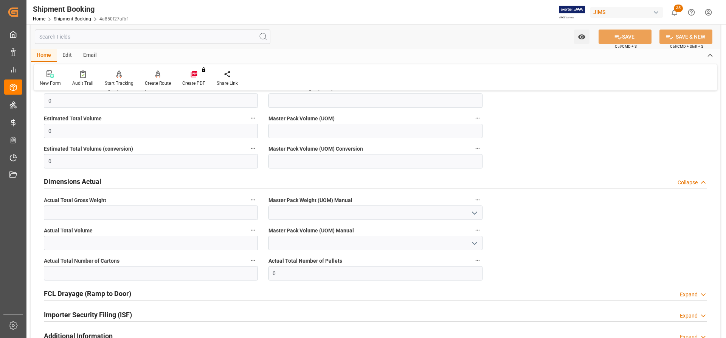
scroll to position [1097, 0]
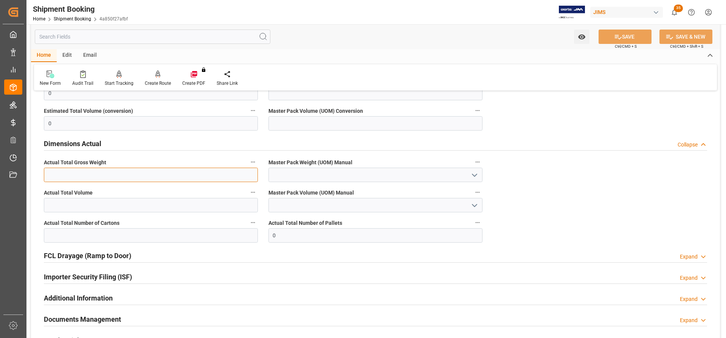
click at [51, 176] on input "text" at bounding box center [151, 175] width 214 height 14
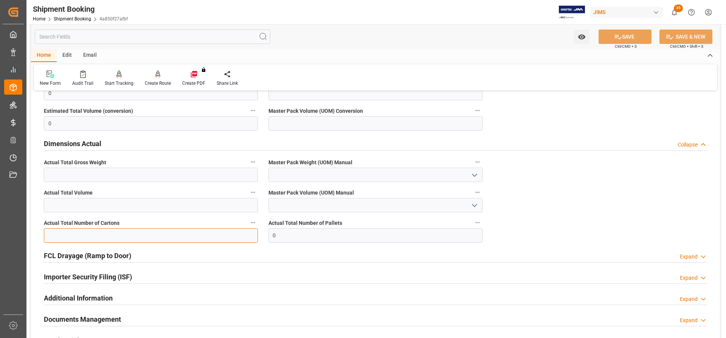
click at [56, 231] on input "text" at bounding box center [151, 235] width 214 height 14
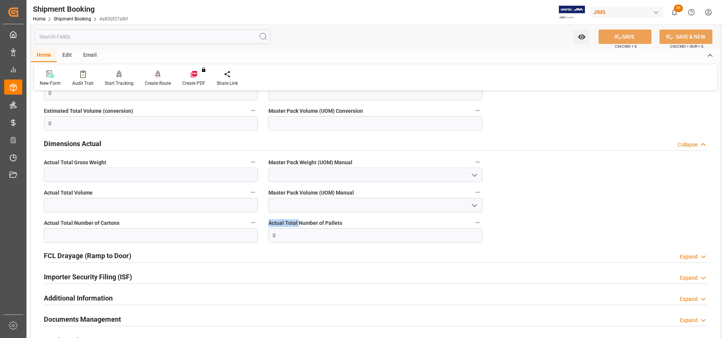
drag, startPoint x: 290, startPoint y: 229, endPoint x: 258, endPoint y: 238, distance: 33.2
drag, startPoint x: 292, startPoint y: 238, endPoint x: 252, endPoint y: 236, distance: 40.2
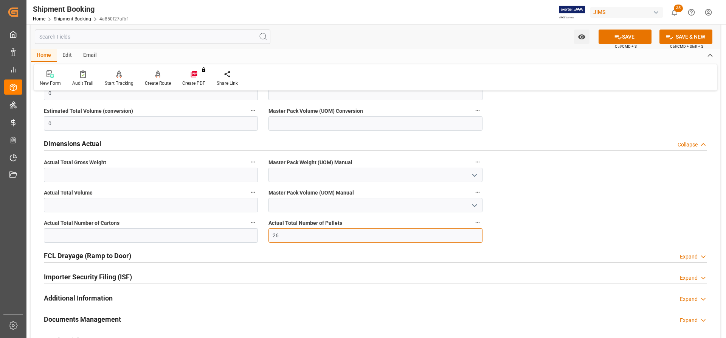
type input "26"
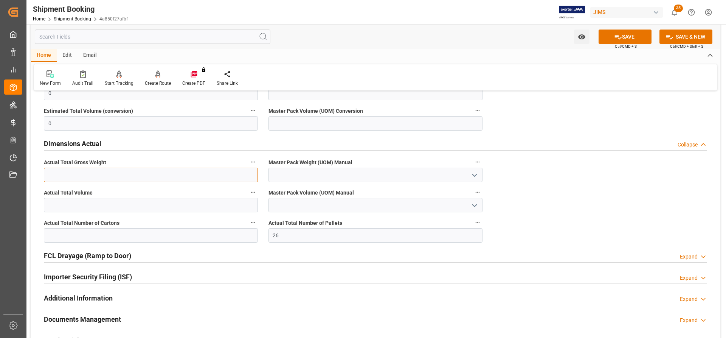
paste input "10452"
type input "10452"
click at [478, 174] on icon "open menu" at bounding box center [474, 175] width 9 height 9
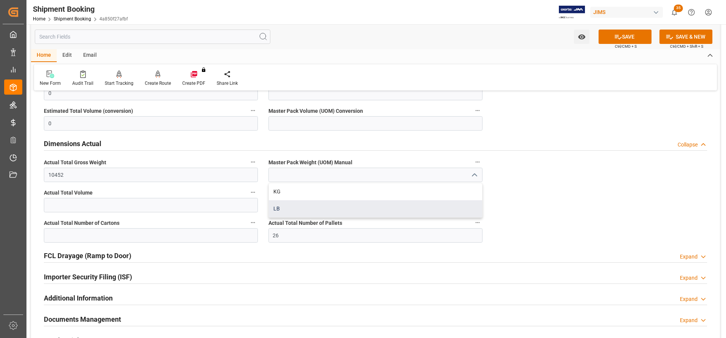
click at [280, 212] on div "LB" at bounding box center [375, 208] width 213 height 17
type input "LB"
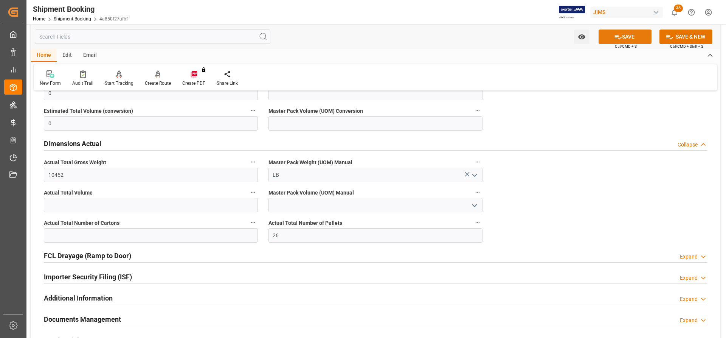
click at [638, 37] on button "SAVE" at bounding box center [625, 37] width 53 height 14
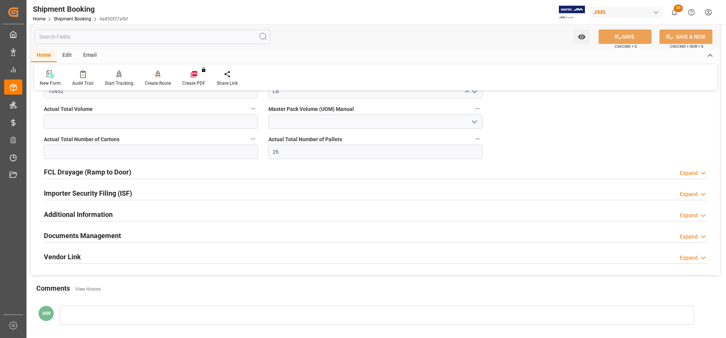
scroll to position [1210, 0]
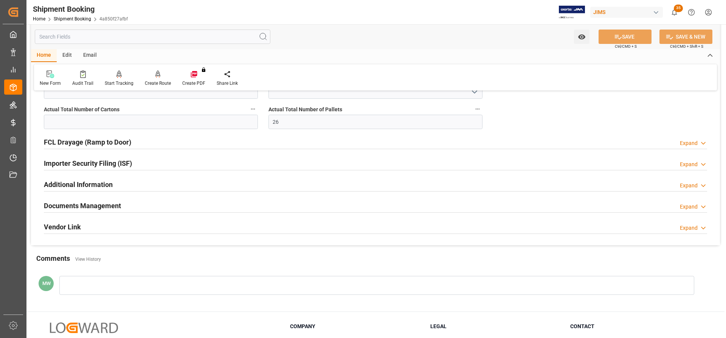
click at [72, 203] on h2 "Documents Management" at bounding box center [82, 205] width 77 height 10
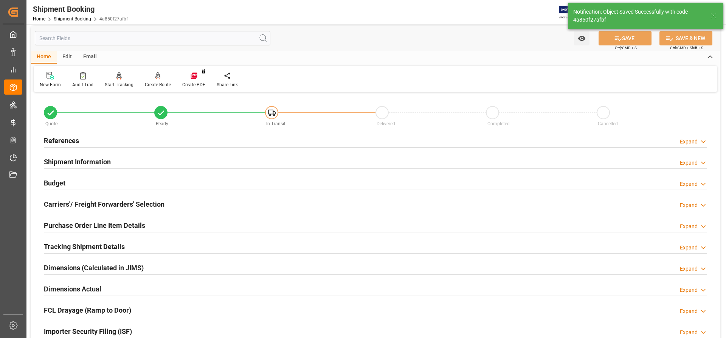
scroll to position [0, 0]
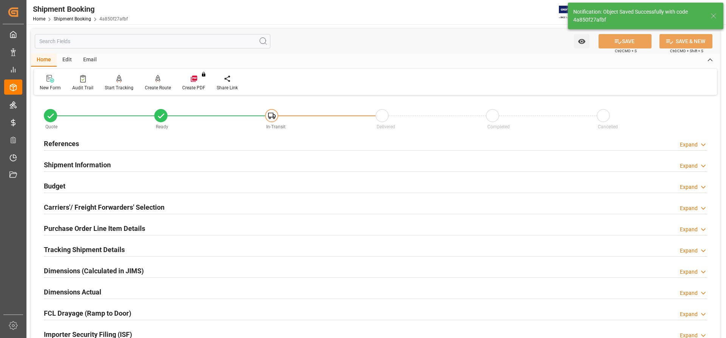
click at [78, 163] on h2 "Shipment Information" at bounding box center [77, 165] width 67 height 10
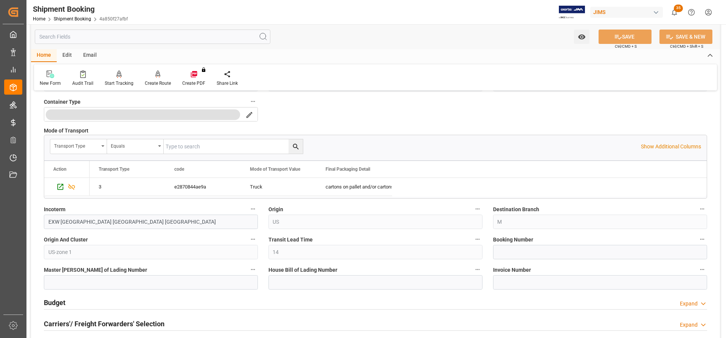
scroll to position [227, 0]
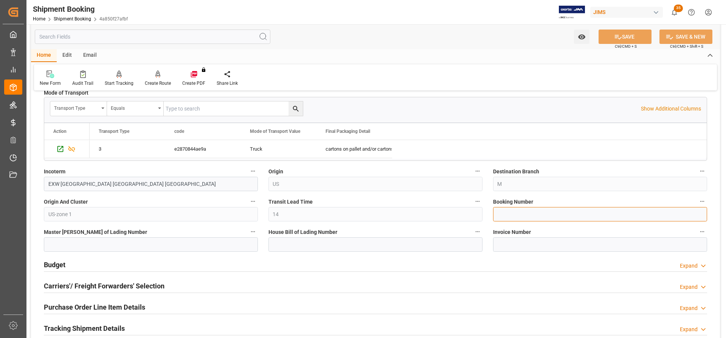
paste input "527992809"
type input "527992809"
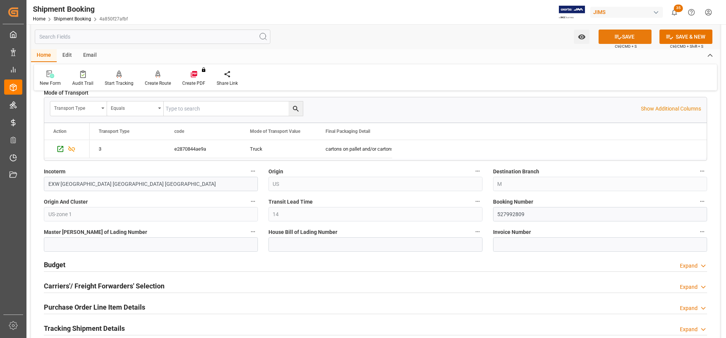
click at [634, 36] on button "SAVE" at bounding box center [625, 37] width 53 height 14
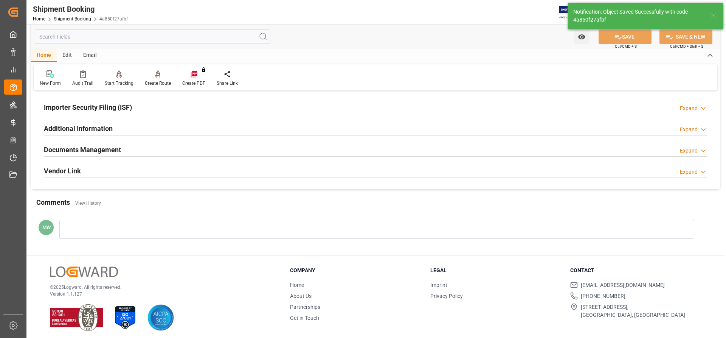
scroll to position [0, 0]
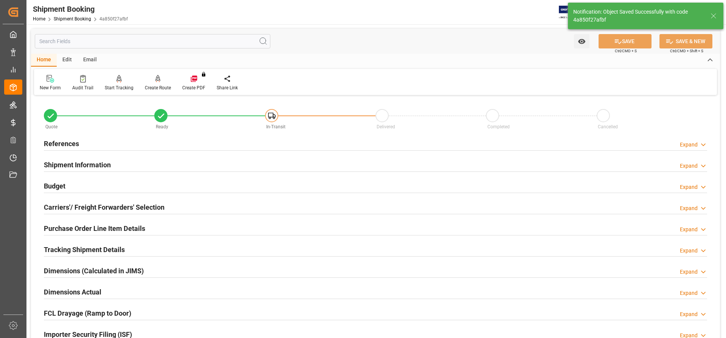
drag, startPoint x: 76, startPoint y: 204, endPoint x: 86, endPoint y: 205, distance: 9.5
click at [76, 204] on h2 "Carriers'/ Freight Forwarders' Selection" at bounding box center [104, 207] width 121 height 10
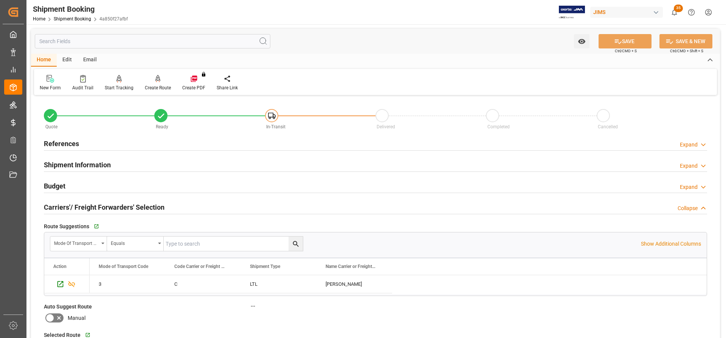
click at [67, 166] on h2 "Shipment Information" at bounding box center [77, 165] width 67 height 10
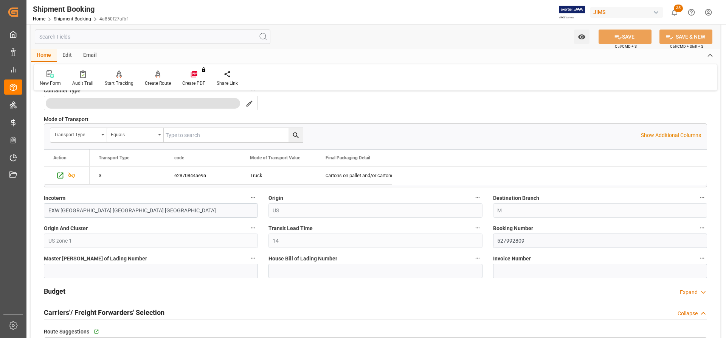
scroll to position [227, 0]
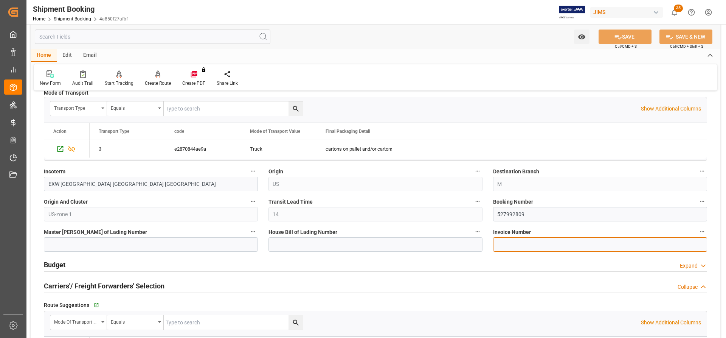
click at [498, 246] on input at bounding box center [600, 244] width 214 height 14
paste input "SI4341785"
type input "SI4341785"
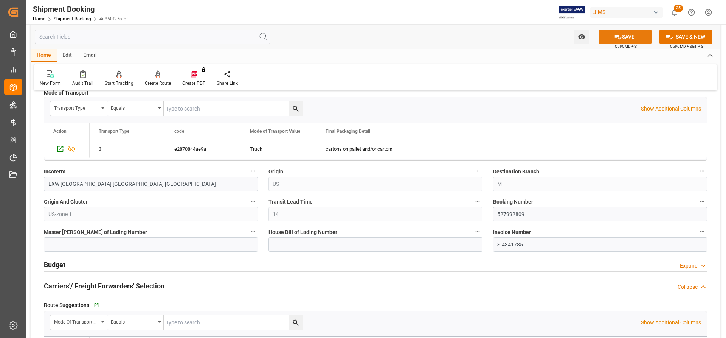
click at [633, 35] on button "SAVE" at bounding box center [625, 37] width 53 height 14
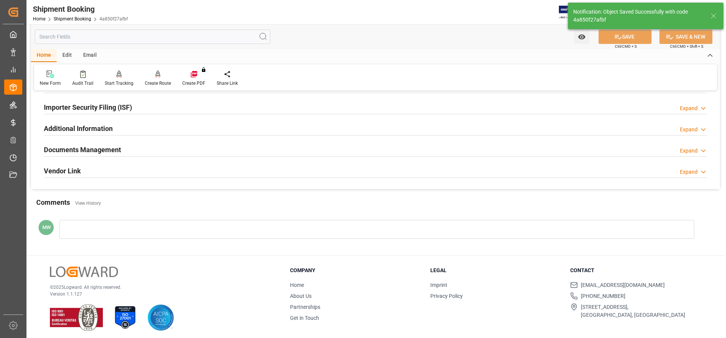
scroll to position [0, 0]
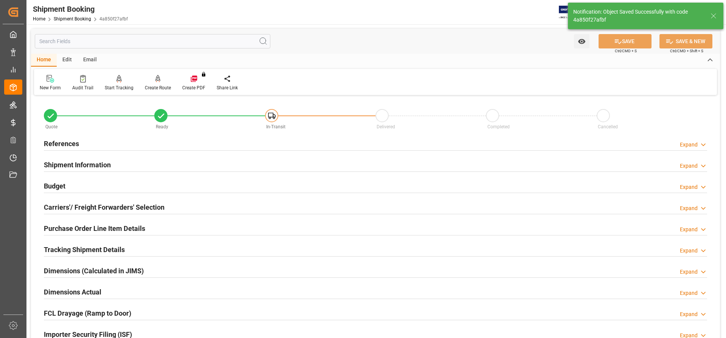
click at [48, 206] on h2 "Carriers'/ Freight Forwarders' Selection" at bounding box center [104, 207] width 121 height 10
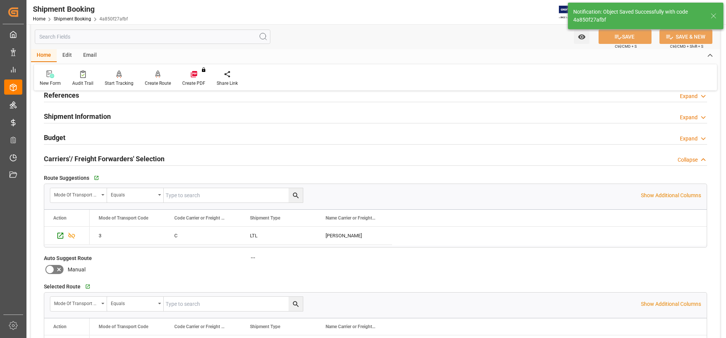
scroll to position [227, 0]
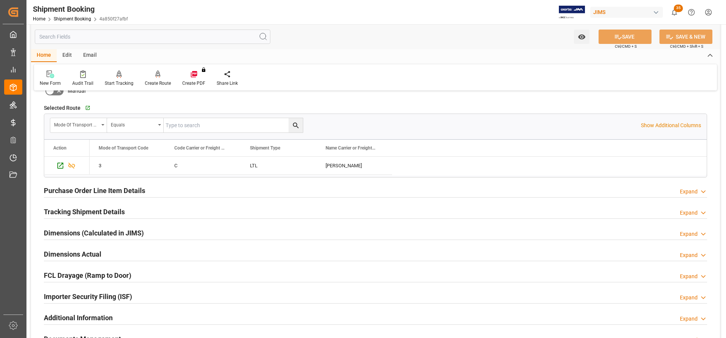
click at [70, 189] on h2 "Purchase Order Line Item Details" at bounding box center [94, 190] width 101 height 10
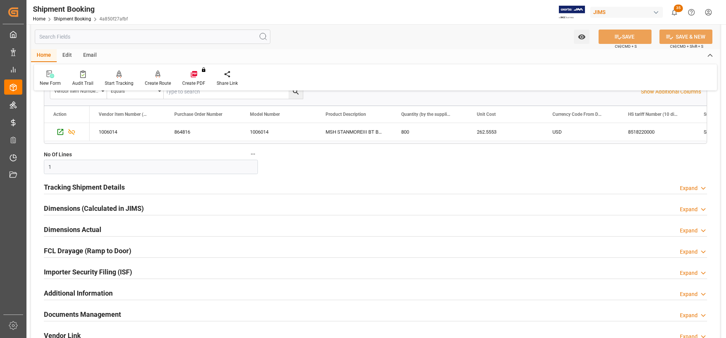
scroll to position [378, 0]
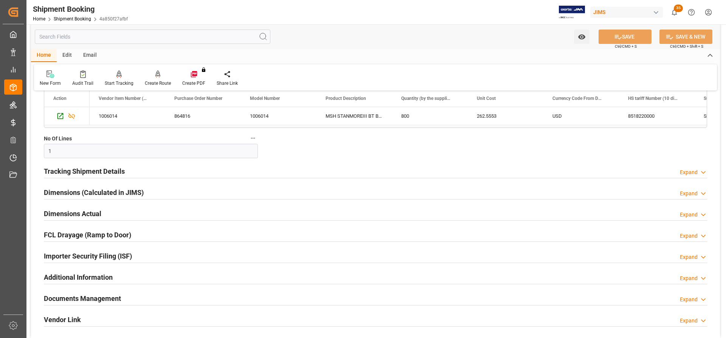
click at [73, 175] on h2 "Tracking Shipment Details" at bounding box center [84, 171] width 81 height 10
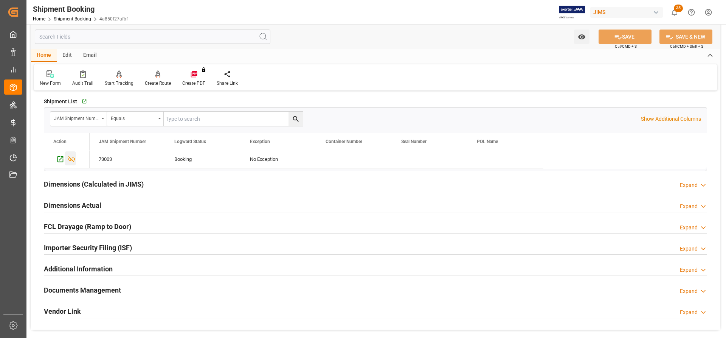
scroll to position [454, 0]
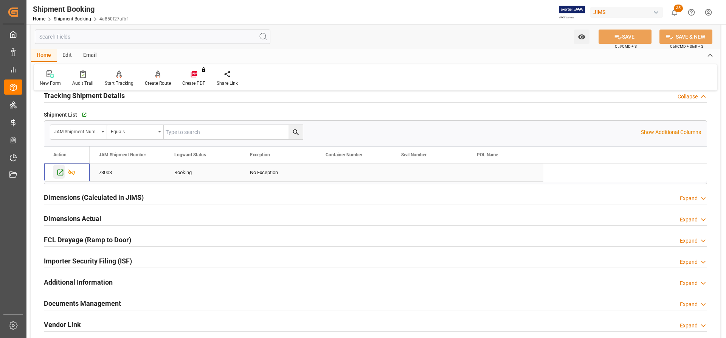
click at [59, 172] on icon "Press SPACE to select this row." at bounding box center [60, 172] width 8 height 8
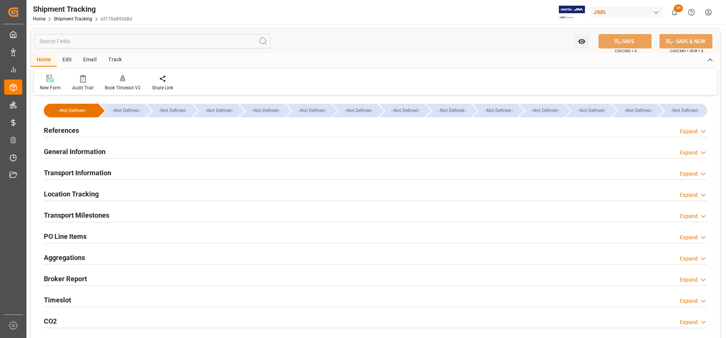
click at [85, 213] on h2 "Transport Milestones" at bounding box center [76, 215] width 65 height 10
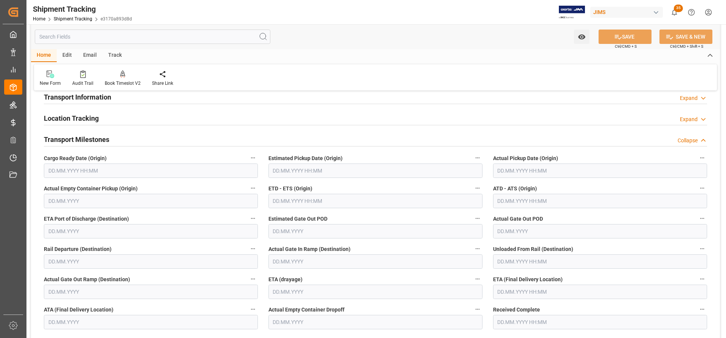
scroll to position [38, 0]
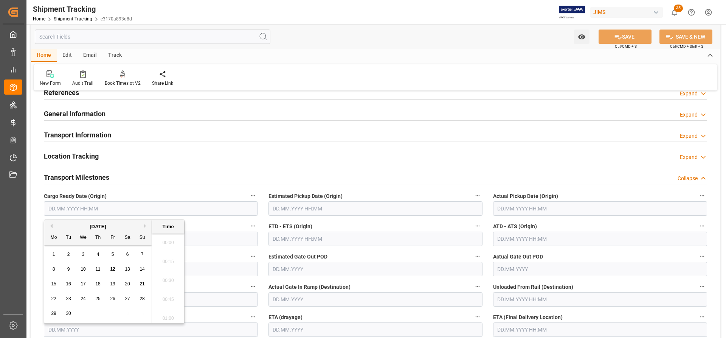
click at [70, 207] on input "text" at bounding box center [151, 208] width 214 height 14
click at [99, 271] on span "11" at bounding box center [97, 268] width 5 height 5
type input "[DATE] 00:00"
click at [523, 210] on input "text" at bounding box center [600, 208] width 214 height 14
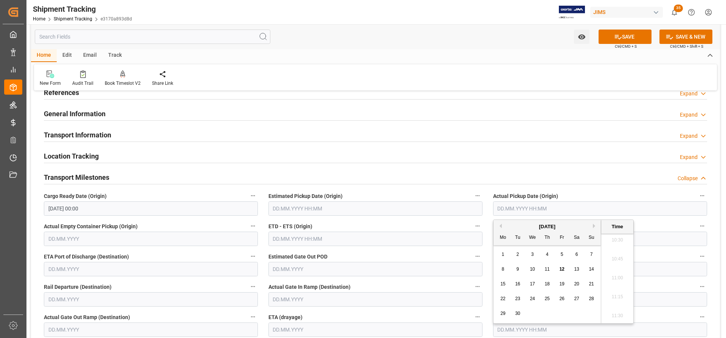
click at [551, 270] on div "11" at bounding box center [547, 269] width 9 height 9
type input "[DATE] 00:00"
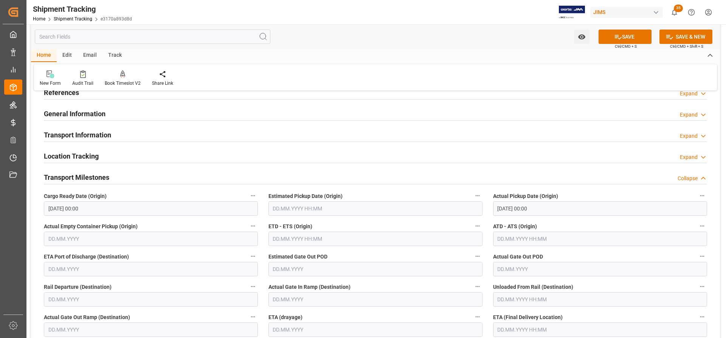
click at [484, 188] on div "Estimated Pickup Date (Origin)" at bounding box center [375, 203] width 225 height 30
click at [514, 240] on input "text" at bounding box center [600, 238] width 214 height 14
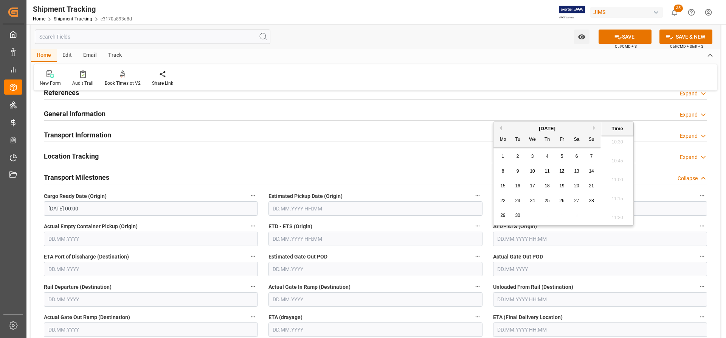
click at [548, 173] on span "11" at bounding box center [547, 170] width 5 height 5
type input "[DATE] 00:00"
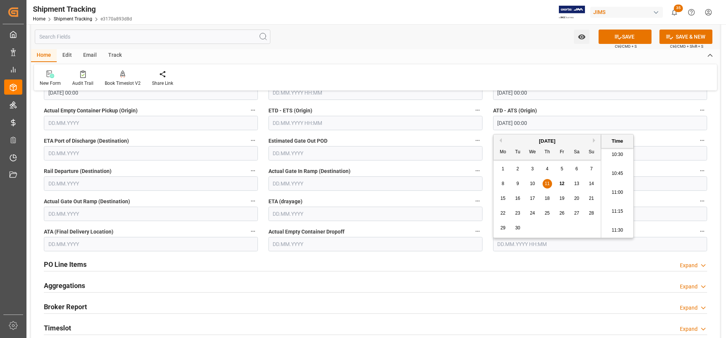
scroll to position [189, 0]
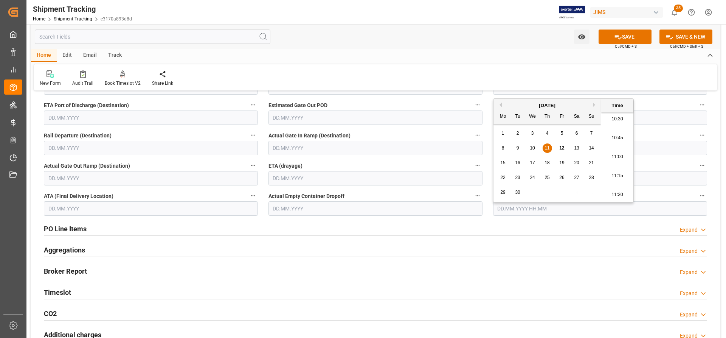
click at [508, 239] on div "PO Line Items Expand" at bounding box center [376, 228] width 674 height 21
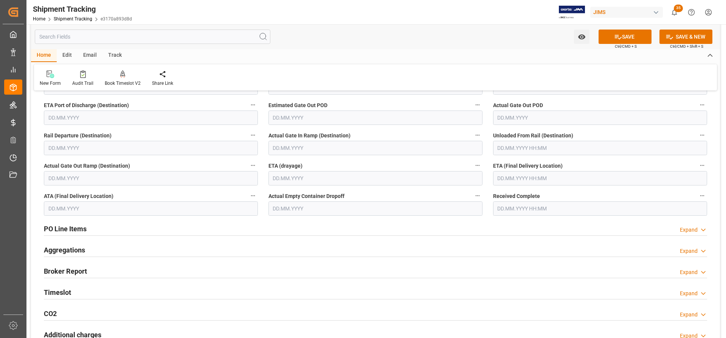
click at [512, 179] on input "text" at bounding box center [600, 178] width 214 height 14
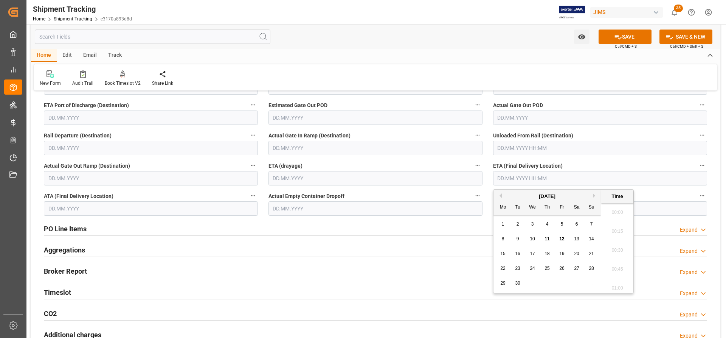
scroll to position [797, 0]
click at [520, 253] on span "16" at bounding box center [517, 253] width 5 height 5
type input "[DATE] 00:00"
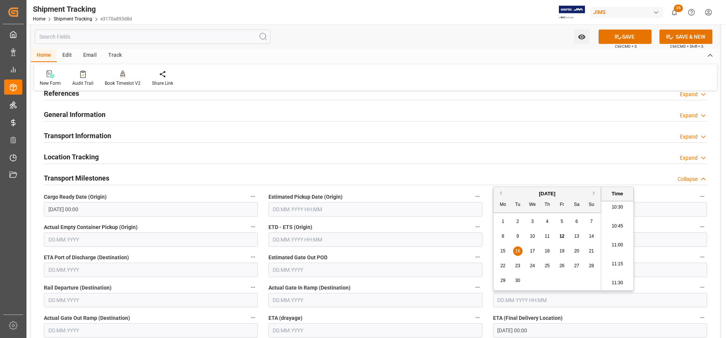
scroll to position [113, 0]
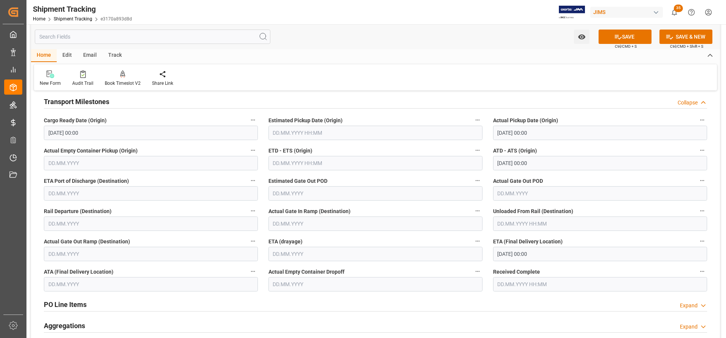
click at [596, 310] on div "PO Line Items Expand" at bounding box center [375, 304] width 663 height 14
click at [630, 39] on button "SAVE" at bounding box center [625, 37] width 53 height 14
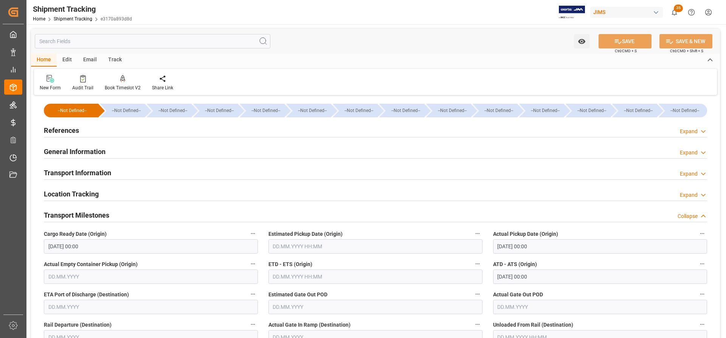
scroll to position [3, 0]
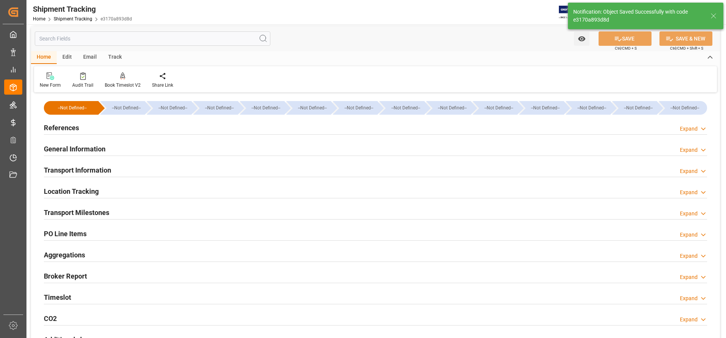
type input "In-transit"
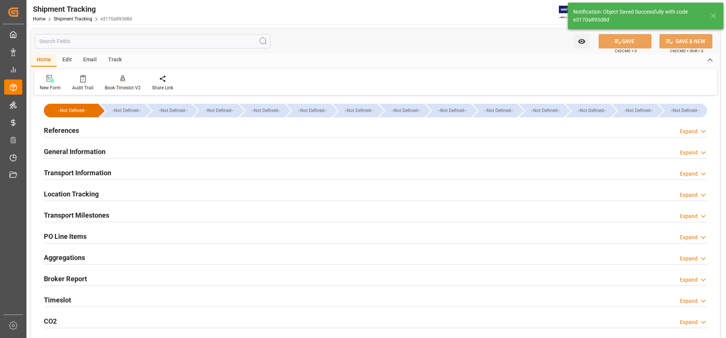
click at [51, 130] on h2 "References" at bounding box center [61, 130] width 35 height 10
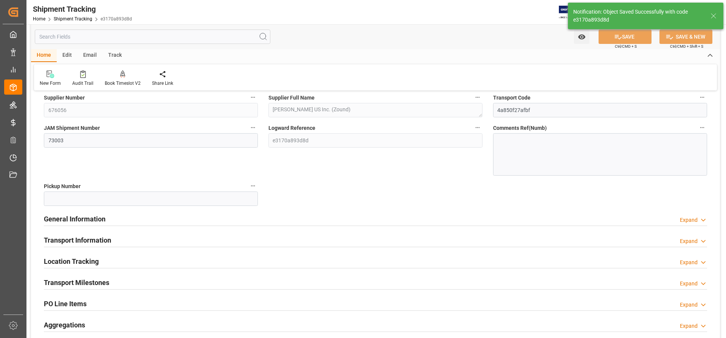
scroll to position [113, 0]
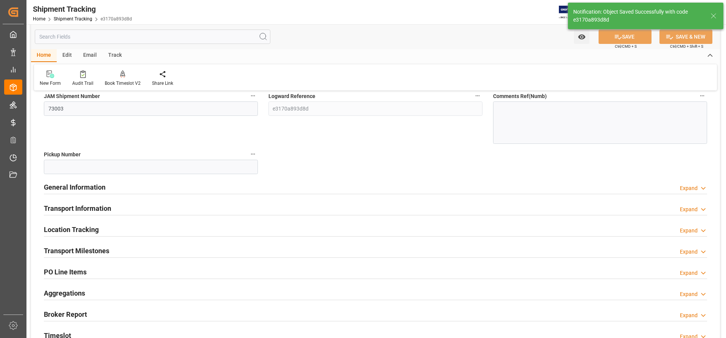
click at [69, 185] on h2 "General Information" at bounding box center [75, 187] width 62 height 10
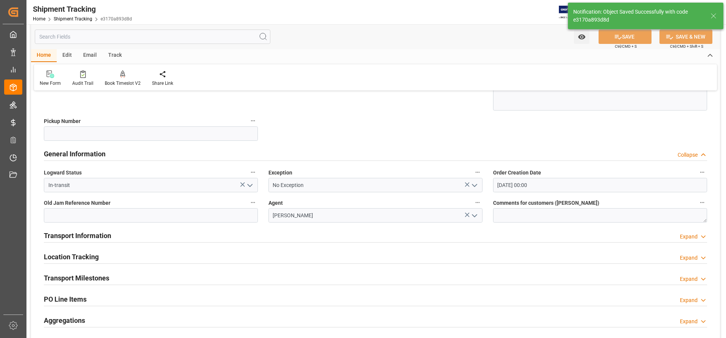
scroll to position [189, 0]
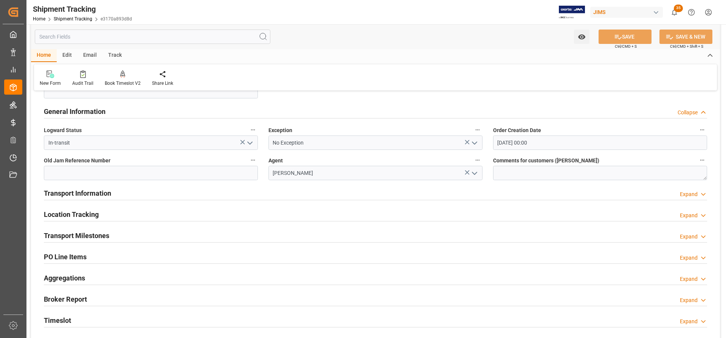
click at [60, 196] on h2 "Transport Information" at bounding box center [77, 193] width 67 height 10
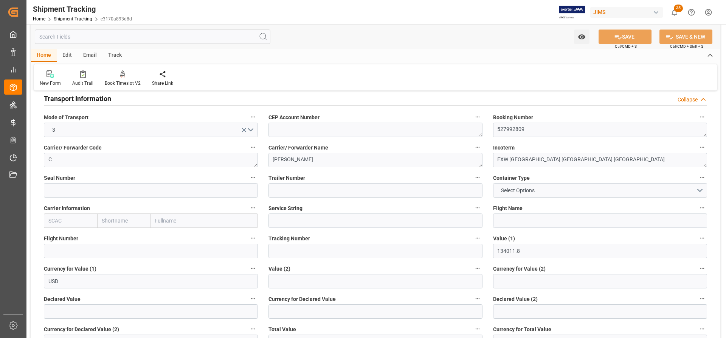
scroll to position [303, 0]
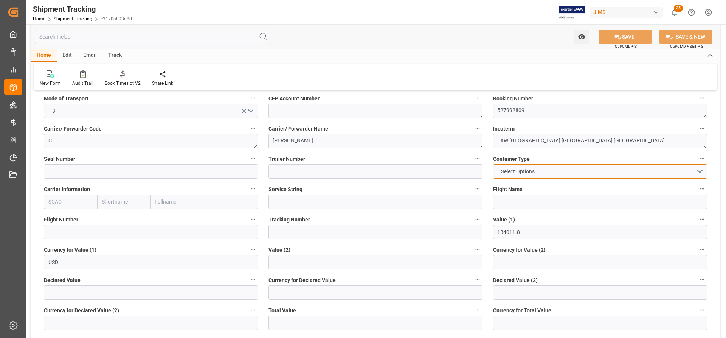
click at [553, 170] on button "Select Options" at bounding box center [600, 171] width 214 height 14
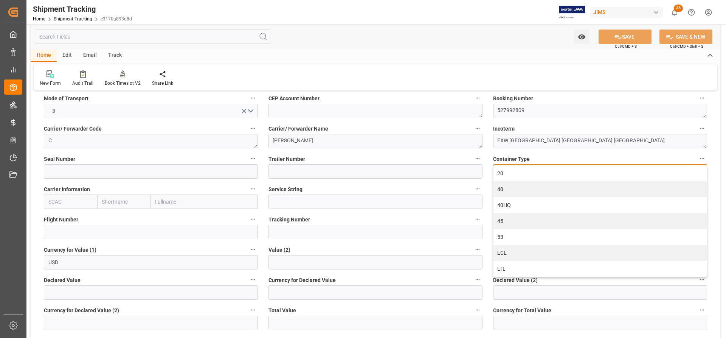
click at [514, 235] on div "53" at bounding box center [600, 237] width 213 height 16
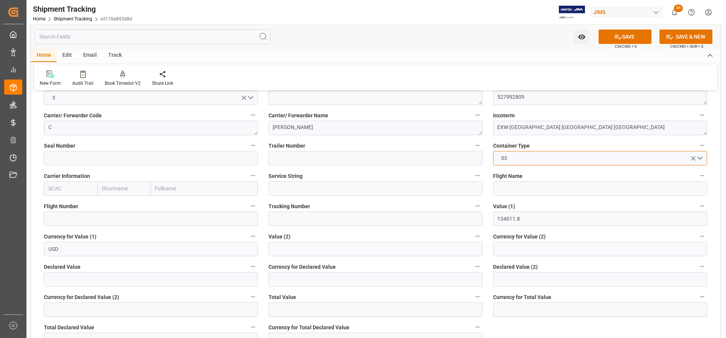
scroll to position [265, 0]
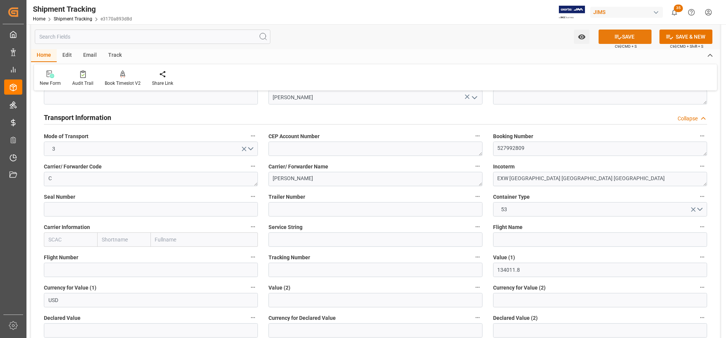
click at [626, 32] on button "SAVE" at bounding box center [625, 37] width 53 height 14
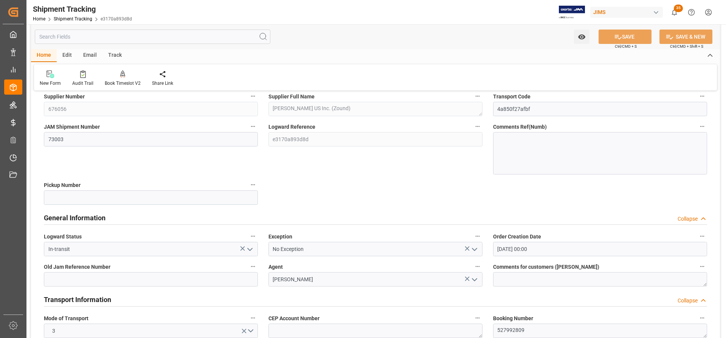
scroll to position [76, 0]
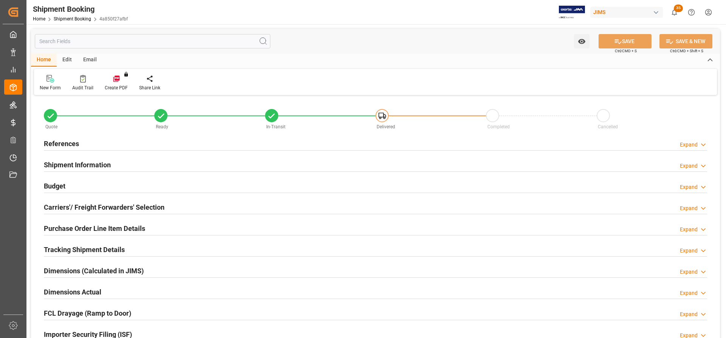
type input "0"
type input "4054.904"
type input "3200"
type input "134011.8"
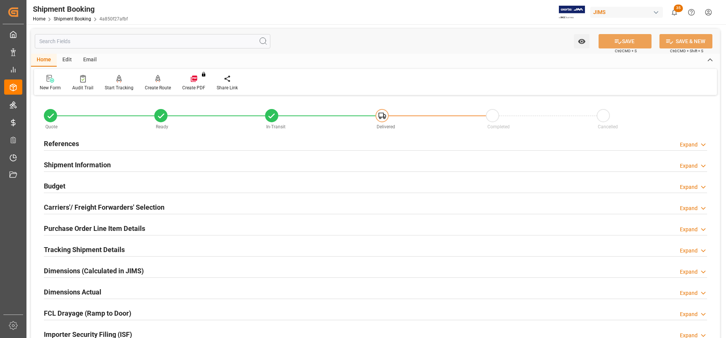
click at [56, 182] on h2 "Budget" at bounding box center [55, 186] width 22 height 10
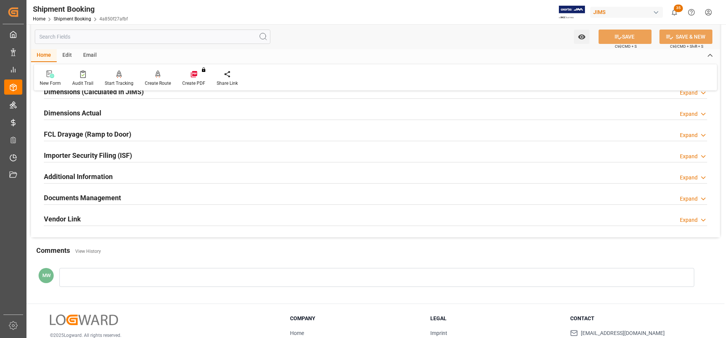
scroll to position [378, 0]
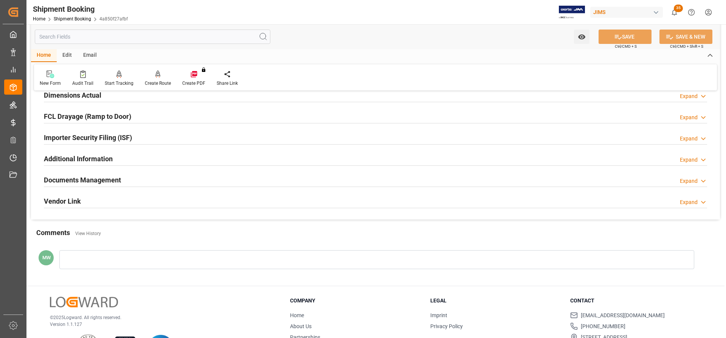
click at [99, 180] on h2 "Documents Management" at bounding box center [82, 180] width 77 height 10
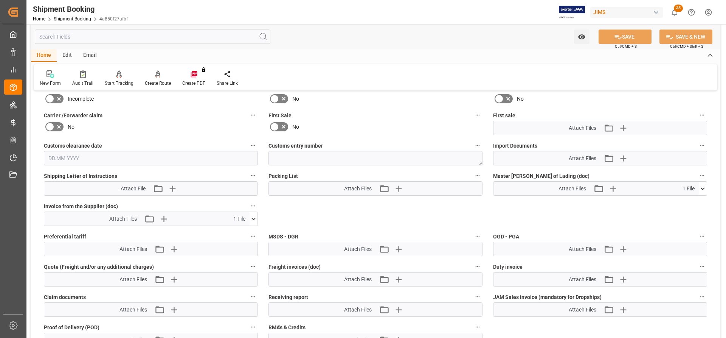
scroll to position [567, 0]
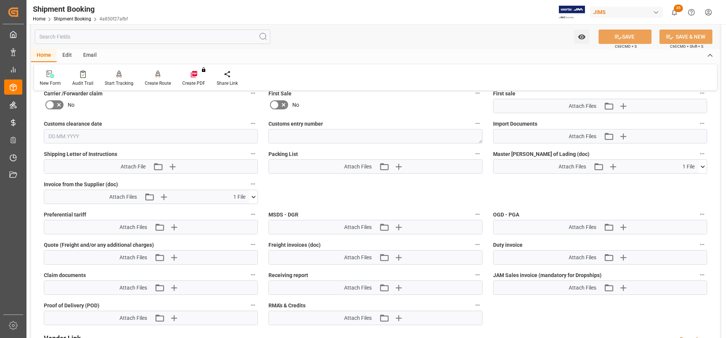
click at [253, 196] on icon at bounding box center [254, 197] width 8 height 8
click at [705, 166] on icon at bounding box center [703, 167] width 8 height 8
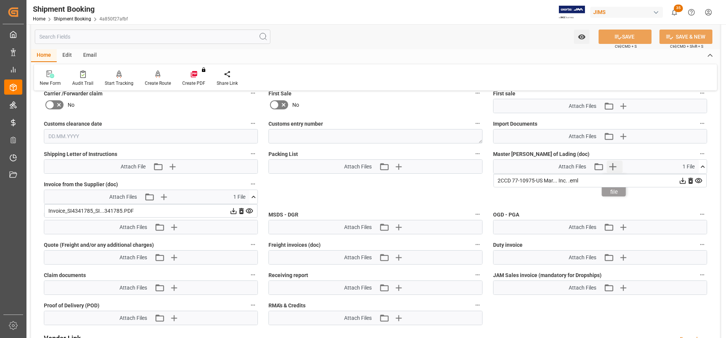
click at [613, 166] on icon "button" at bounding box center [613, 166] width 7 height 7
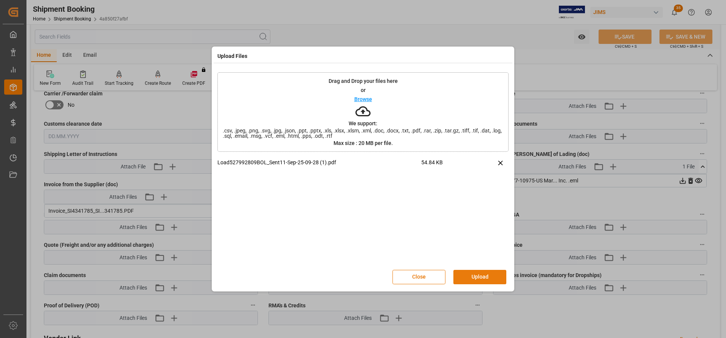
click at [474, 277] on button "Upload" at bounding box center [479, 277] width 53 height 14
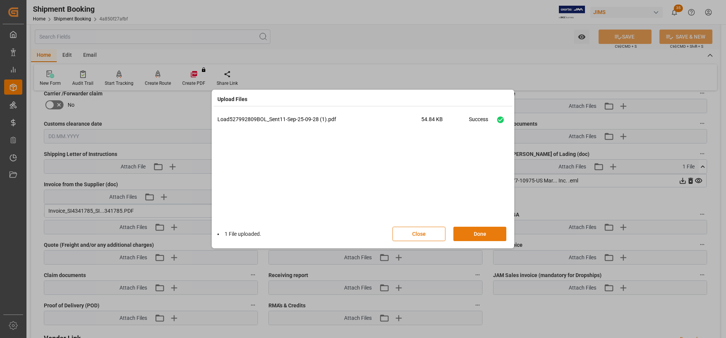
click at [472, 231] on button "Done" at bounding box center [479, 234] width 53 height 14
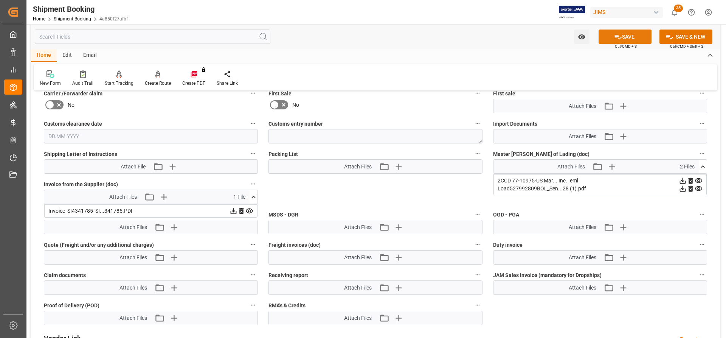
click at [638, 38] on button "SAVE" at bounding box center [625, 37] width 53 height 14
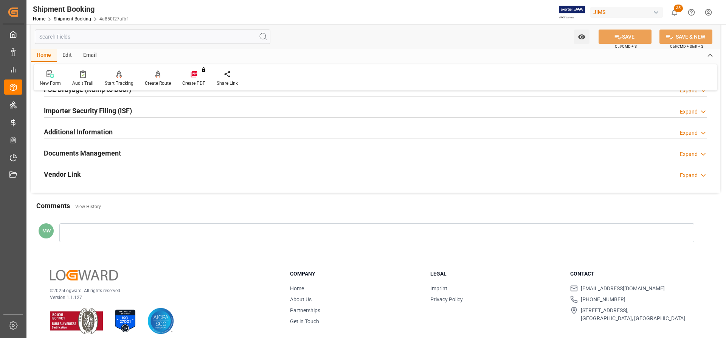
scroll to position [230, 0]
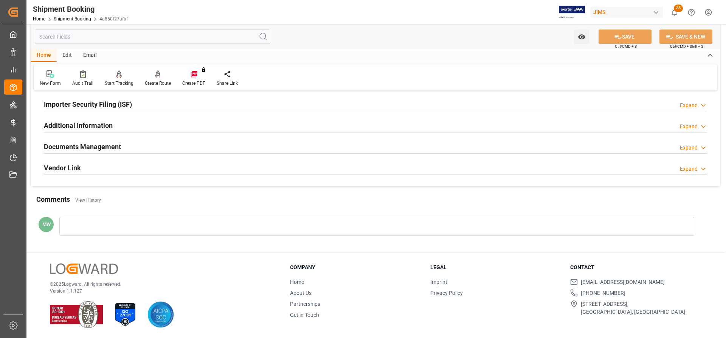
drag, startPoint x: 71, startPoint y: 147, endPoint x: 180, endPoint y: 179, distance: 114.1
click at [71, 147] on h2 "Documents Management" at bounding box center [82, 146] width 77 height 10
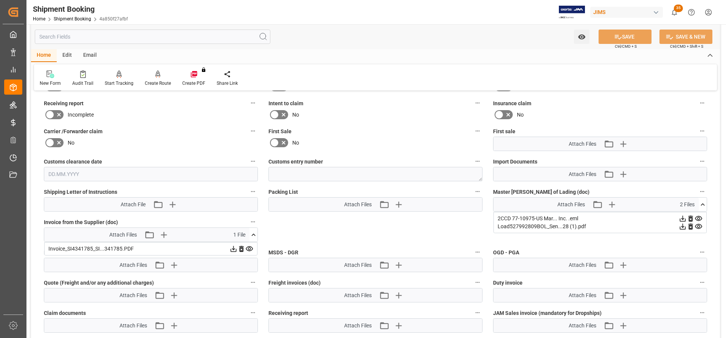
scroll to position [381, 0]
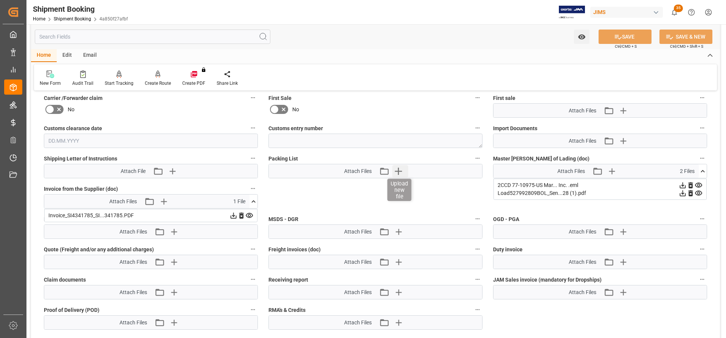
click at [398, 171] on icon "button" at bounding box center [398, 171] width 7 height 7
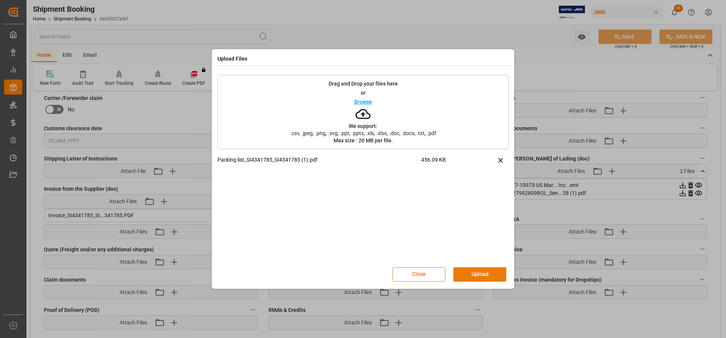
click at [493, 276] on button "Upload" at bounding box center [479, 274] width 53 height 14
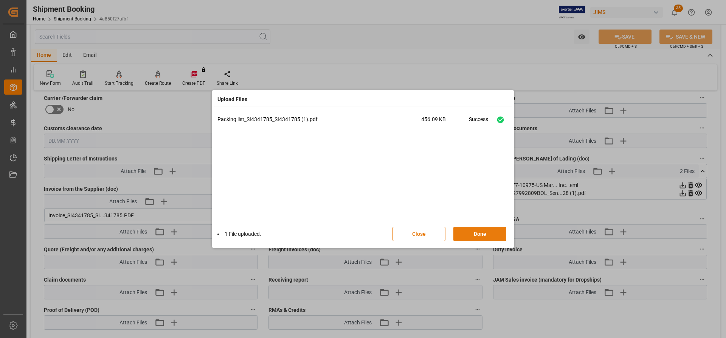
click at [473, 238] on button "Done" at bounding box center [479, 234] width 53 height 14
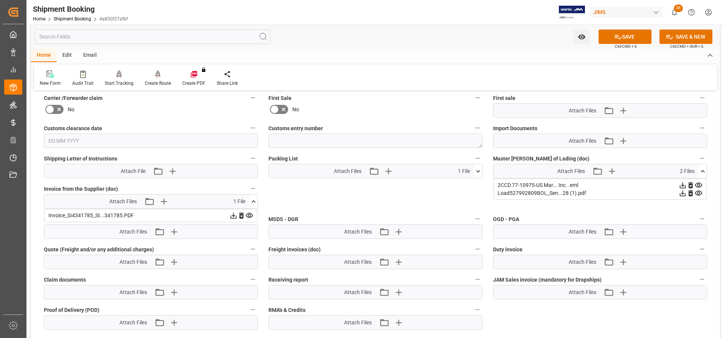
click at [635, 36] on button "SAVE" at bounding box center [625, 37] width 53 height 14
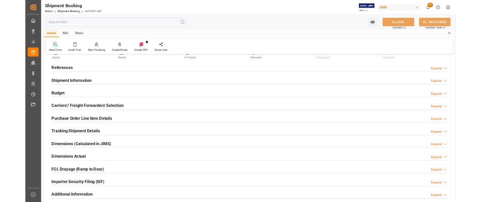
scroll to position [0, 0]
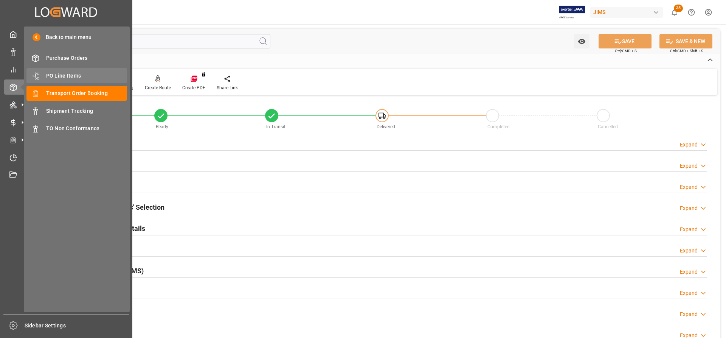
click at [62, 76] on span "PO Line Items" at bounding box center [86, 76] width 81 height 8
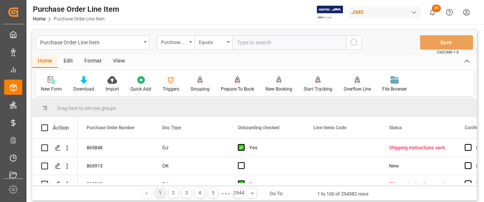
click at [249, 43] on input "text" at bounding box center [289, 42] width 113 height 14
click at [189, 41] on icon "open menu" at bounding box center [190, 42] width 3 height 2
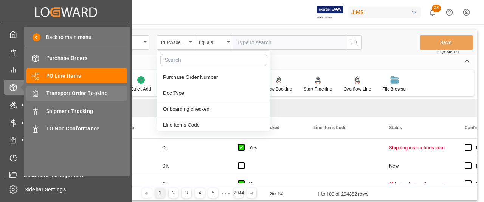
click at [59, 93] on span "Transport Order Booking" at bounding box center [86, 93] width 81 height 8
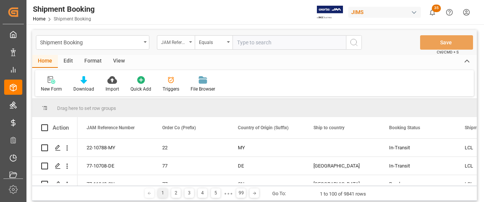
click at [193, 42] on div "JAM Reference Number" at bounding box center [176, 42] width 38 height 14
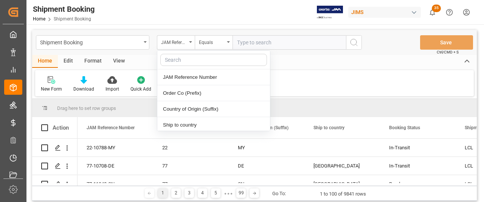
click at [176, 62] on input "text" at bounding box center [213, 60] width 107 height 12
type input "supp"
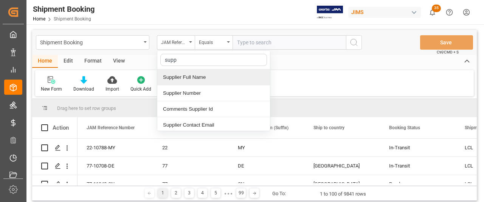
click at [189, 77] on div "Supplier Full Name" at bounding box center [213, 77] width 113 height 16
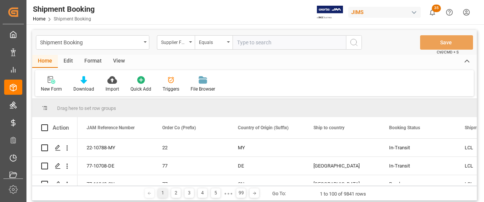
click at [239, 42] on input "text" at bounding box center [289, 42] width 113 height 14
paste input "Human Touch"
type input "Human Touch"
click at [356, 43] on circle "search button" at bounding box center [354, 42] width 6 height 6
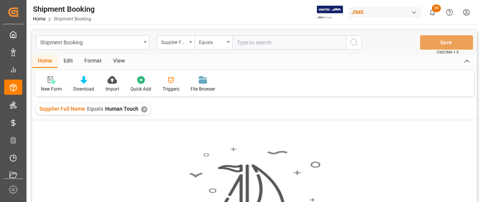
click at [141, 109] on div "✕" at bounding box center [144, 109] width 6 height 6
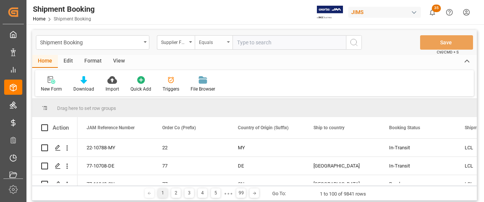
click at [226, 40] on div "Equals" at bounding box center [214, 42] width 38 height 14
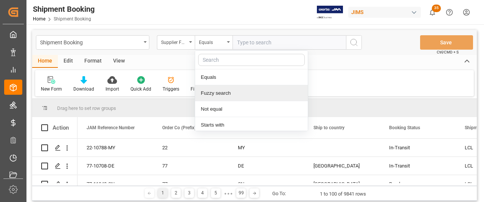
click at [213, 93] on div "Fuzzy search" at bounding box center [251, 93] width 113 height 16
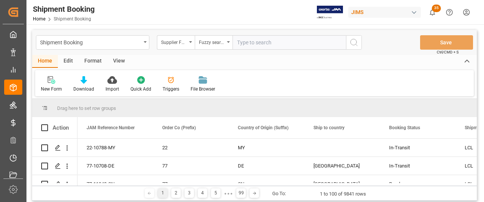
click at [242, 42] on input "text" at bounding box center [289, 42] width 113 height 14
paste input "Human Touch"
type input "Human Touch"
click at [351, 43] on icon "search button" at bounding box center [353, 42] width 9 height 9
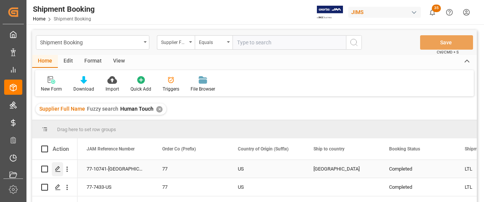
click at [56, 170] on polygon "Press SPACE to select this row." at bounding box center [58, 168] width 4 height 4
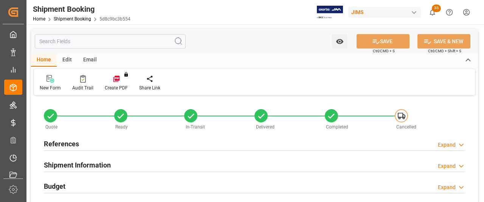
type input "0"
type input "26.08.2025 00:00"
type input "26.08.2025"
click at [61, 142] on h2 "References" at bounding box center [61, 143] width 35 height 10
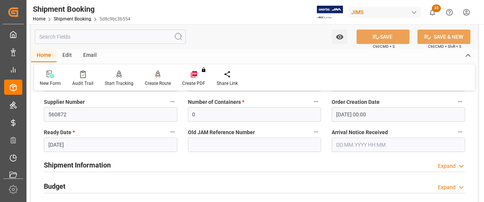
scroll to position [113, 0]
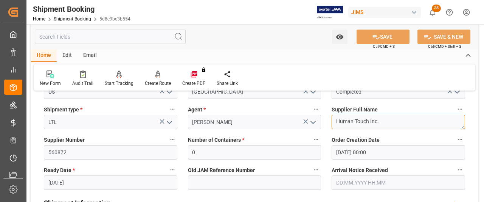
drag, startPoint x: 383, startPoint y: 121, endPoint x: 330, endPoint y: 121, distance: 53.0
click at [330, 121] on div "Supplier Full Name Human Touch Inc." at bounding box center [398, 116] width 144 height 30
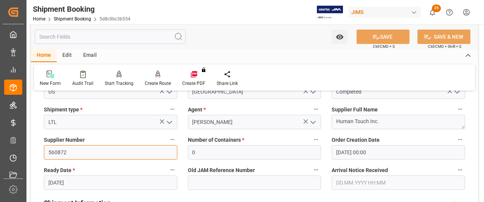
drag, startPoint x: 68, startPoint y: 152, endPoint x: 21, endPoint y: 148, distance: 47.8
click at [21, 148] on div "Created by potrace 1.15, written by Peter Selinger 2001-2017 Created by potrace…" at bounding box center [242, 101] width 484 height 202
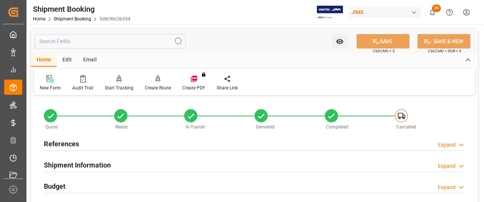
click at [48, 84] on div "New Form" at bounding box center [50, 83] width 33 height 17
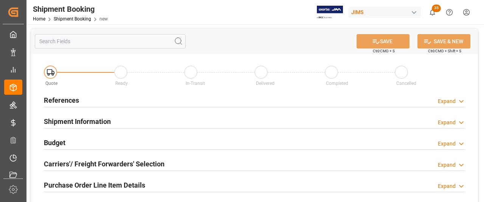
click at [64, 104] on h2 "References" at bounding box center [61, 100] width 35 height 10
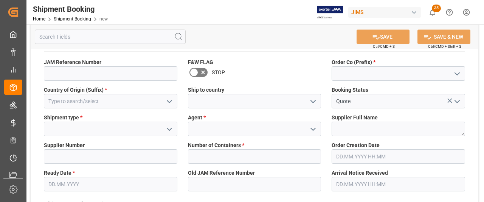
scroll to position [38, 0]
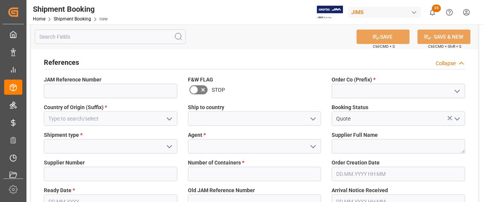
click at [456, 88] on icon "open menu" at bounding box center [457, 91] width 9 height 9
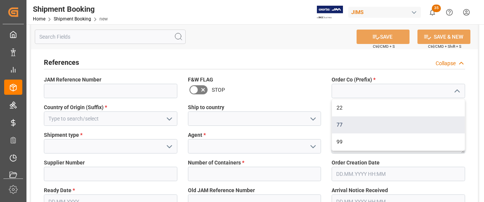
click at [345, 123] on div "77" at bounding box center [398, 124] width 133 height 17
type input "77"
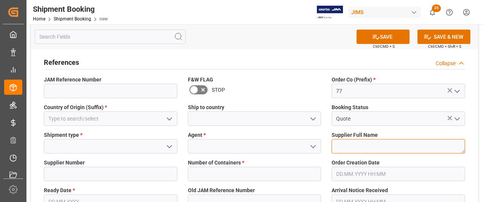
click at [343, 146] on textarea at bounding box center [399, 146] width 134 height 14
paste textarea "Human Touch Inc."
type textarea "Human Touch Inc."
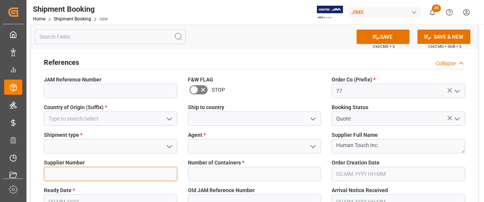
click at [54, 174] on input at bounding box center [111, 173] width 134 height 14
paste input "560872"
type input "560872"
click at [171, 147] on icon "open menu" at bounding box center [169, 146] width 9 height 9
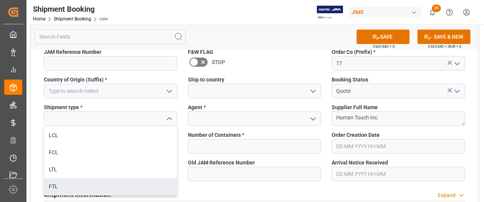
scroll to position [76, 0]
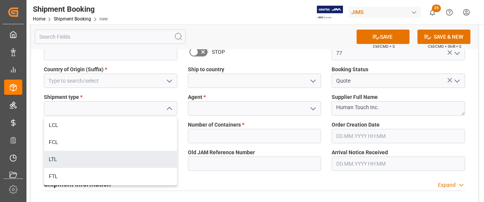
click at [62, 158] on div "LTL" at bounding box center [110, 159] width 133 height 17
type input "LTL"
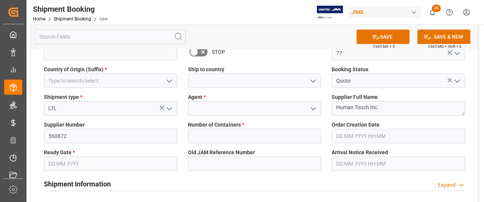
drag, startPoint x: 312, startPoint y: 106, endPoint x: 306, endPoint y: 110, distance: 8.2
click at [313, 106] on icon "open menu" at bounding box center [313, 108] width 9 height 9
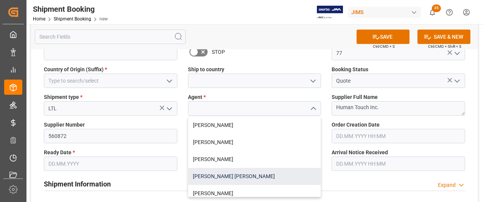
scroll to position [38, 0]
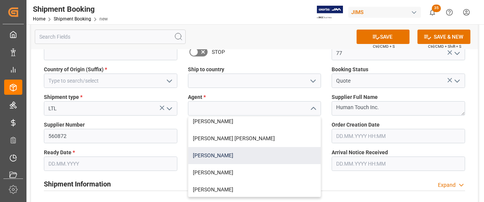
click at [228, 158] on div "[PERSON_NAME]" at bounding box center [254, 155] width 133 height 17
type input "[PERSON_NAME]"
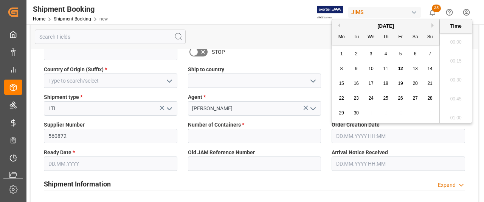
click at [411, 138] on input "text" at bounding box center [399, 136] width 134 height 14
click at [404, 68] on div "12" at bounding box center [400, 68] width 9 height 9
type input "[DATE] 00:00"
click at [63, 165] on input "text" at bounding box center [111, 163] width 134 height 14
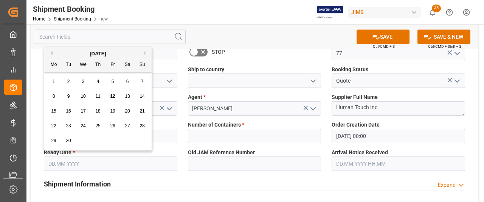
click at [134, 78] on div "1 2 3 4 5 6 7" at bounding box center [98, 81] width 103 height 15
click at [114, 99] on span "12" at bounding box center [112, 95] width 5 height 5
type input "[DATE]"
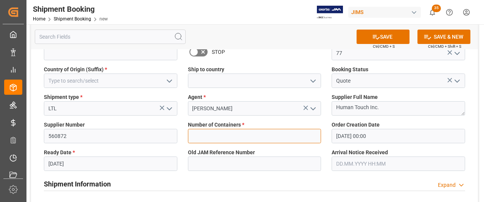
click at [249, 131] on input "text" at bounding box center [255, 136] width 134 height 14
type input "0"
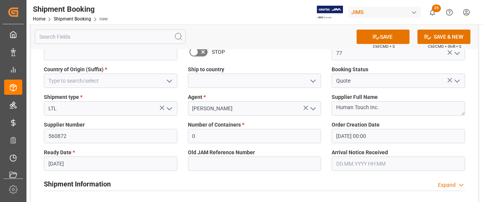
click at [170, 79] on icon "open menu" at bounding box center [169, 80] width 9 height 9
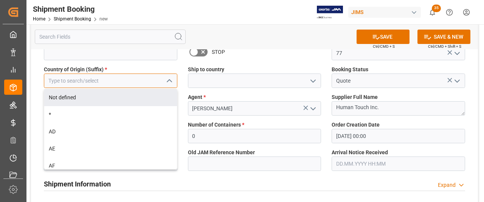
click at [83, 82] on input at bounding box center [111, 80] width 134 height 14
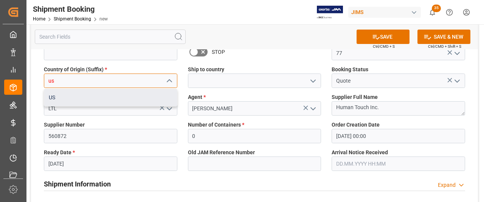
click at [80, 98] on div "US" at bounding box center [110, 97] width 133 height 17
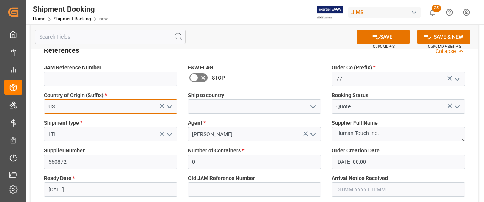
scroll to position [38, 0]
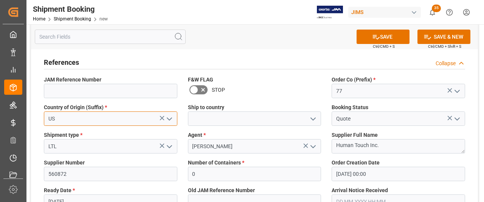
type input "US"
click at [313, 115] on icon "open menu" at bounding box center [313, 118] width 9 height 9
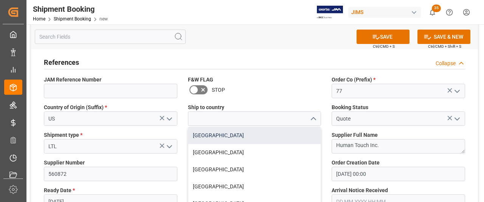
click at [205, 136] on div "[GEOGRAPHIC_DATA]" at bounding box center [254, 135] width 133 height 17
type input "[GEOGRAPHIC_DATA]"
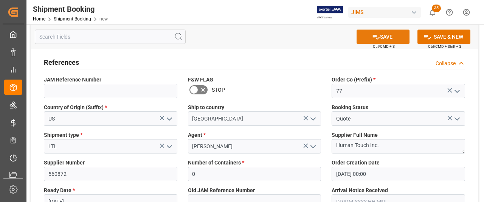
click at [386, 37] on button "SAVE" at bounding box center [383, 37] width 53 height 14
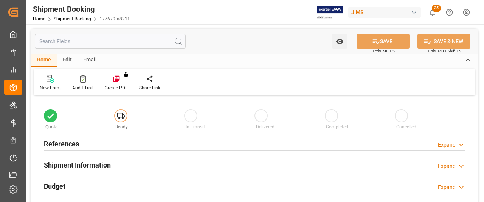
type input "0"
type input "[DATE] 00:00"
type input "[DATE]"
click at [70, 146] on h2 "References" at bounding box center [61, 143] width 35 height 10
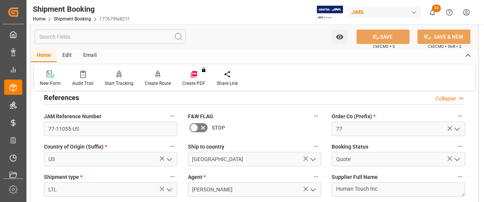
scroll to position [38, 0]
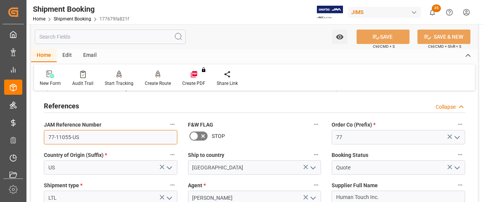
drag, startPoint x: 80, startPoint y: 137, endPoint x: 42, endPoint y: 137, distance: 37.4
click at [42, 137] on div "JAM Reference Number 77-11055-US" at bounding box center [111, 131] width 144 height 30
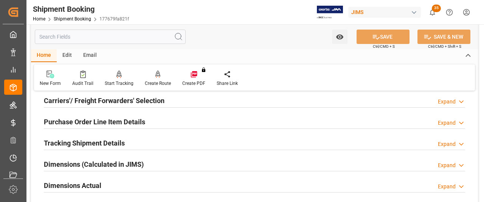
scroll to position [265, 0]
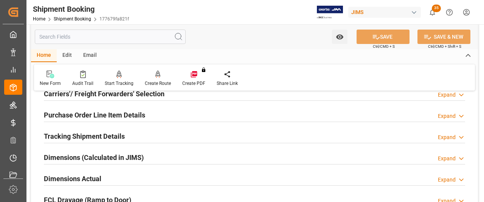
drag, startPoint x: 65, startPoint y: 177, endPoint x: 98, endPoint y: 164, distance: 35.8
click at [65, 177] on h2 "Dimensions Actual" at bounding box center [72, 178] width 57 height 10
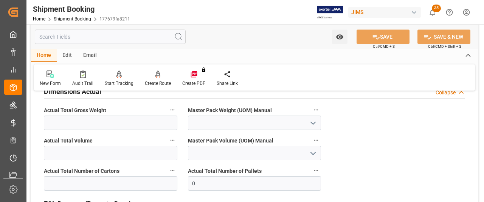
scroll to position [340, 0]
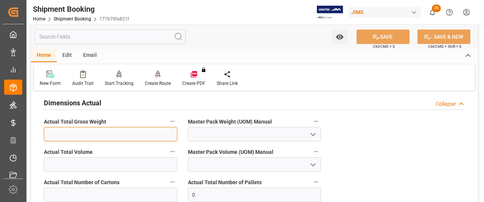
click at [57, 135] on input "text" at bounding box center [111, 134] width 134 height 14
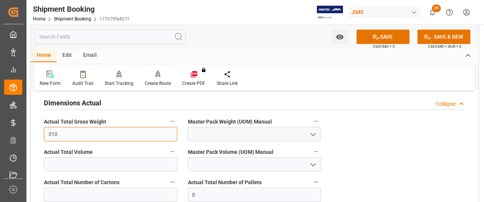
type input "310"
click at [317, 130] on icon "open menu" at bounding box center [313, 134] width 9 height 9
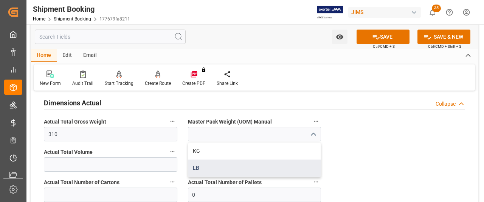
click at [197, 166] on div "LB" at bounding box center [254, 167] width 133 height 17
type input "LB"
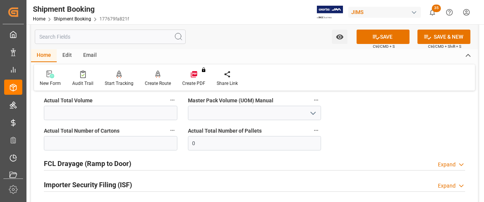
scroll to position [416, 0]
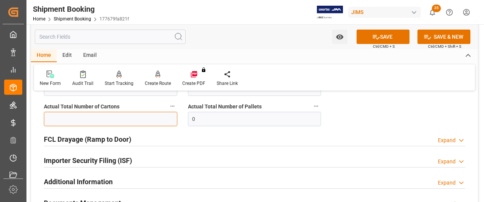
click at [91, 115] on input "text" at bounding box center [111, 119] width 134 height 14
type input "6"
click at [390, 36] on button "SAVE" at bounding box center [383, 37] width 53 height 14
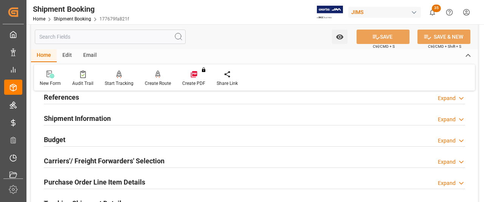
scroll to position [76, 0]
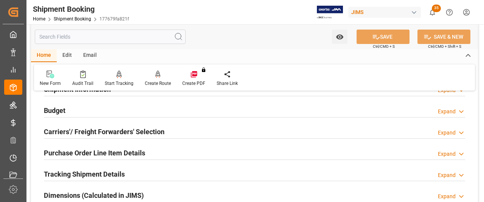
click at [62, 110] on h2 "Budget" at bounding box center [55, 110] width 22 height 10
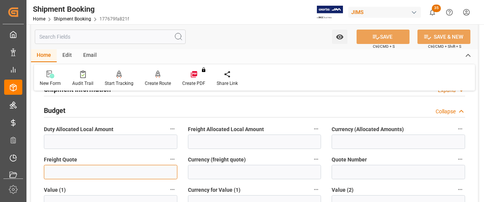
drag, startPoint x: 56, startPoint y: 171, endPoint x: 48, endPoint y: 174, distance: 8.8
click at [56, 171] on input "text" at bounding box center [111, 172] width 134 height 14
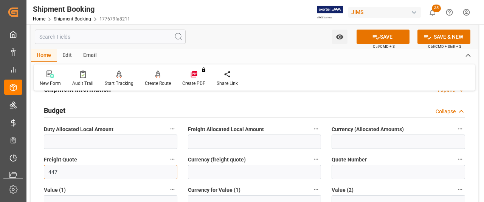
type input "447"
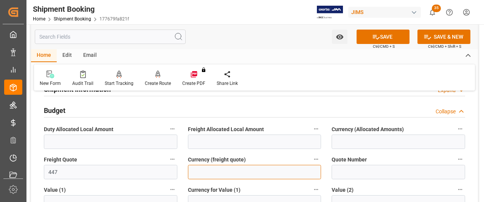
click at [200, 172] on input at bounding box center [255, 172] width 134 height 14
drag, startPoint x: 207, startPoint y: 172, endPoint x: 184, endPoint y: 172, distance: 22.7
click at [184, 172] on div "Currency (freight quote) cad" at bounding box center [255, 166] width 144 height 30
type input "CAD"
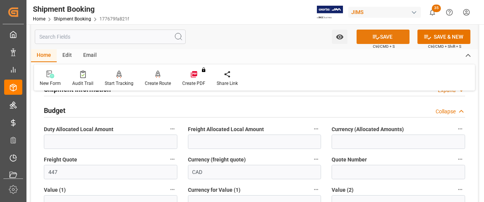
click at [392, 37] on button "SAVE" at bounding box center [383, 37] width 53 height 14
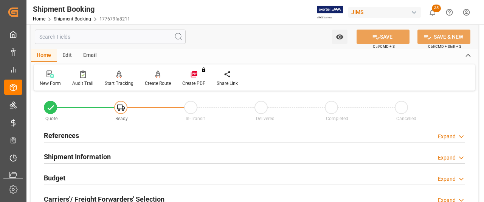
scroll to position [0, 0]
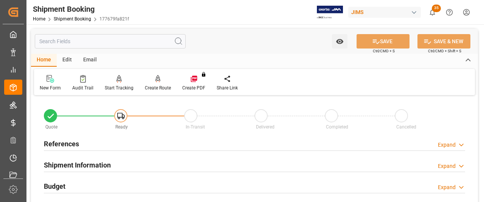
click at [65, 143] on h2 "References" at bounding box center [61, 143] width 35 height 10
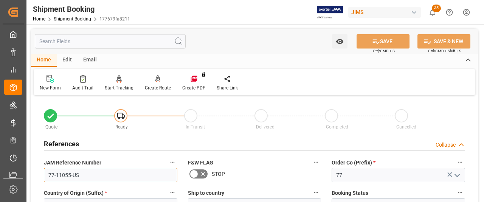
drag, startPoint x: 80, startPoint y: 176, endPoint x: 40, endPoint y: 175, distance: 39.7
click at [40, 175] on div "JAM Reference Number 77-11055-US" at bounding box center [111, 169] width 144 height 30
